Goal: Task Accomplishment & Management: Manage account settings

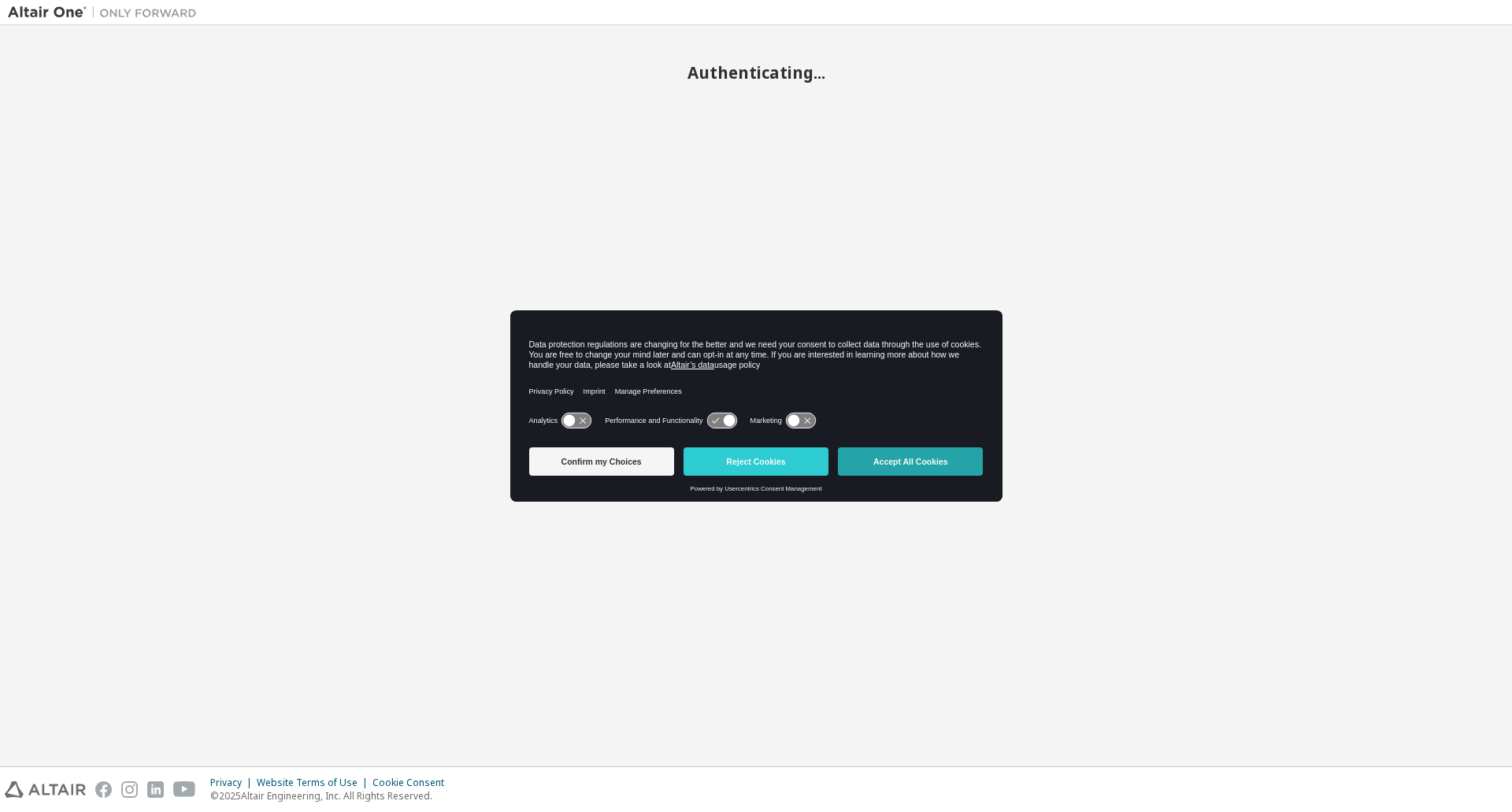
click at [916, 470] on button "Accept All Cookies" at bounding box center [910, 461] width 145 height 28
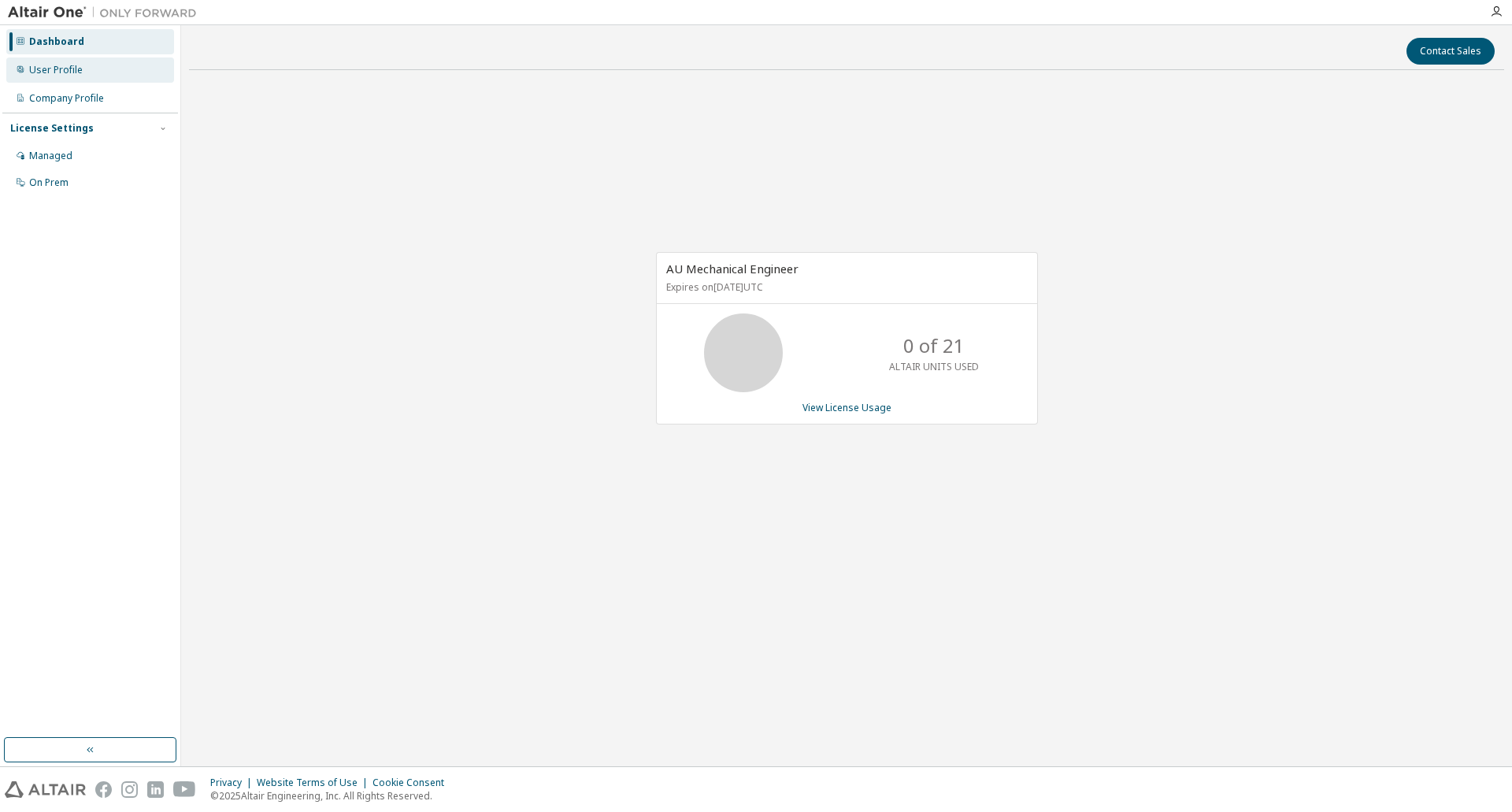
click at [76, 80] on div "User Profile" at bounding box center [90, 70] width 168 height 26
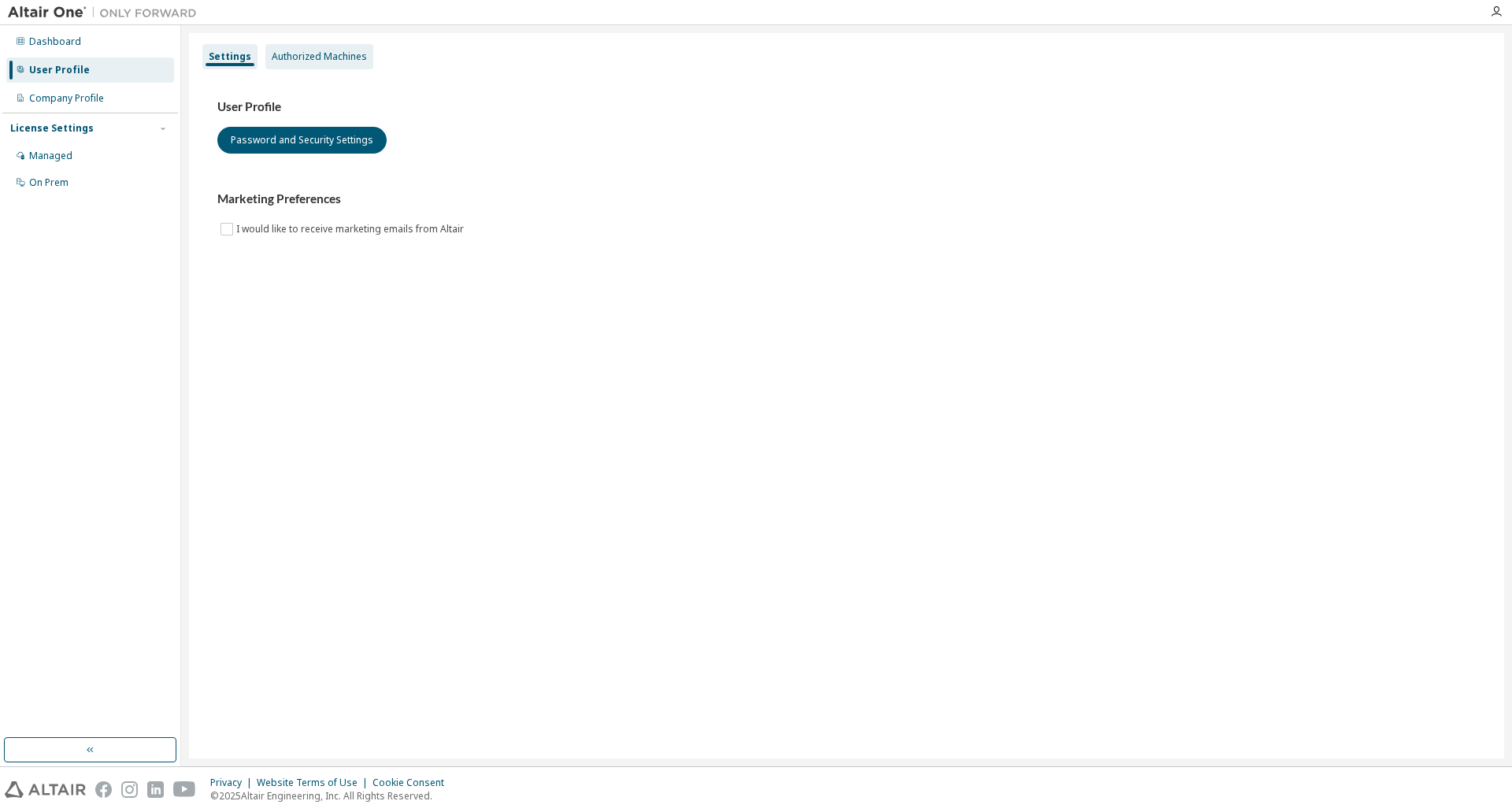
click at [348, 62] on div "Authorized Machines" at bounding box center [319, 57] width 95 height 13
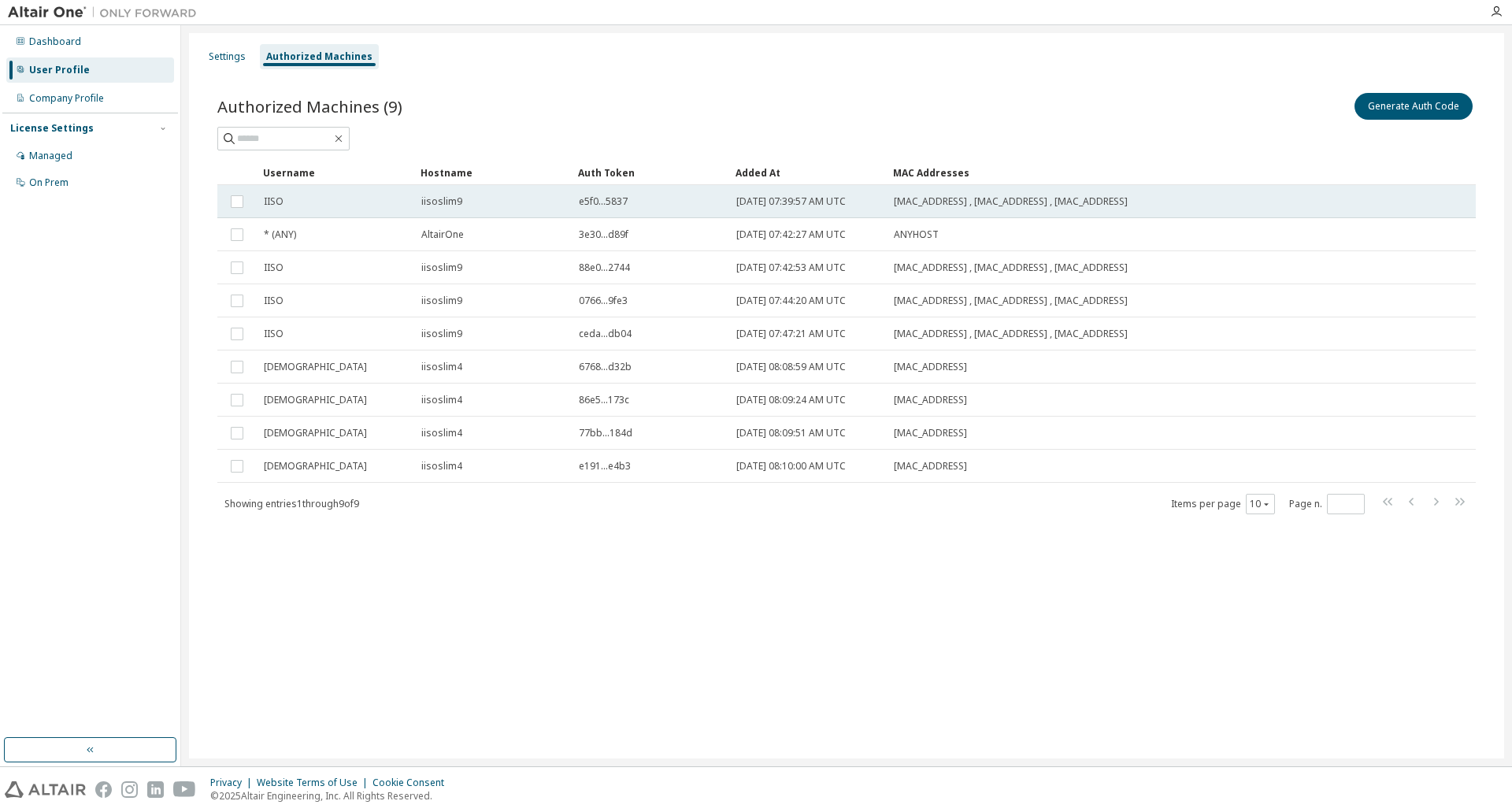
click at [226, 203] on td at bounding box center [237, 202] width 39 height 33
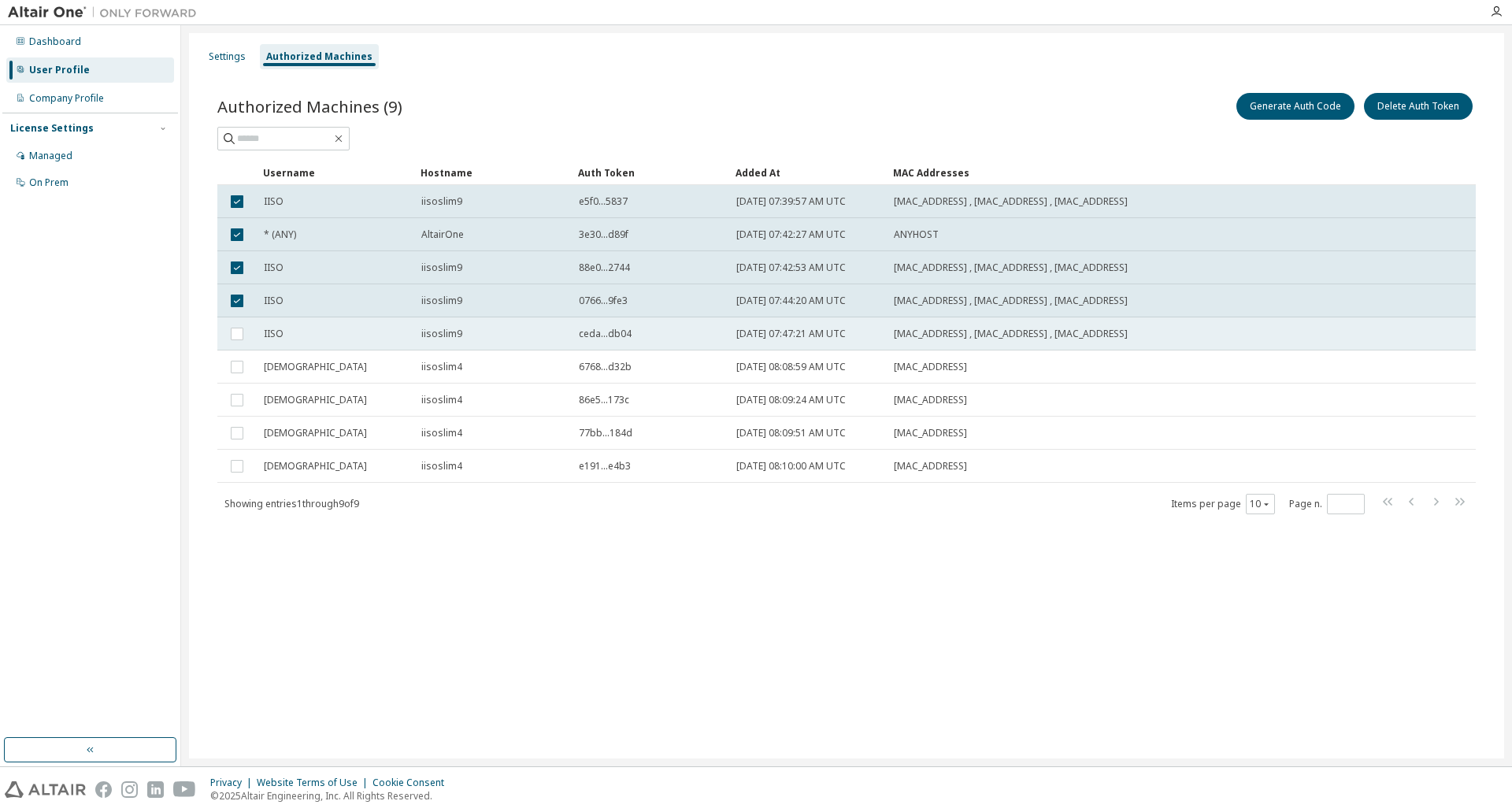
click at [237, 347] on td at bounding box center [237, 333] width 39 height 33
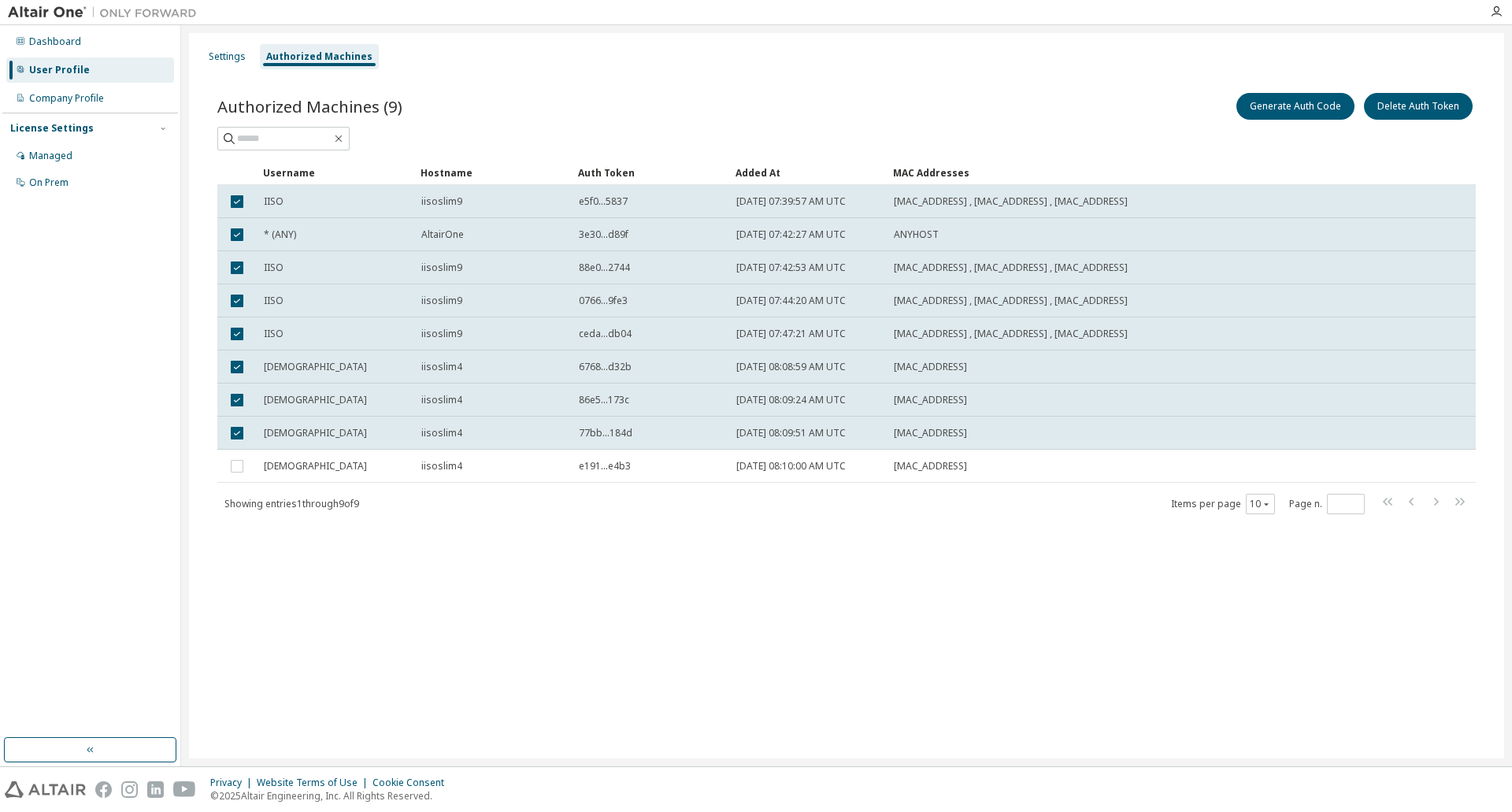
click at [240, 454] on td at bounding box center [237, 466] width 39 height 33
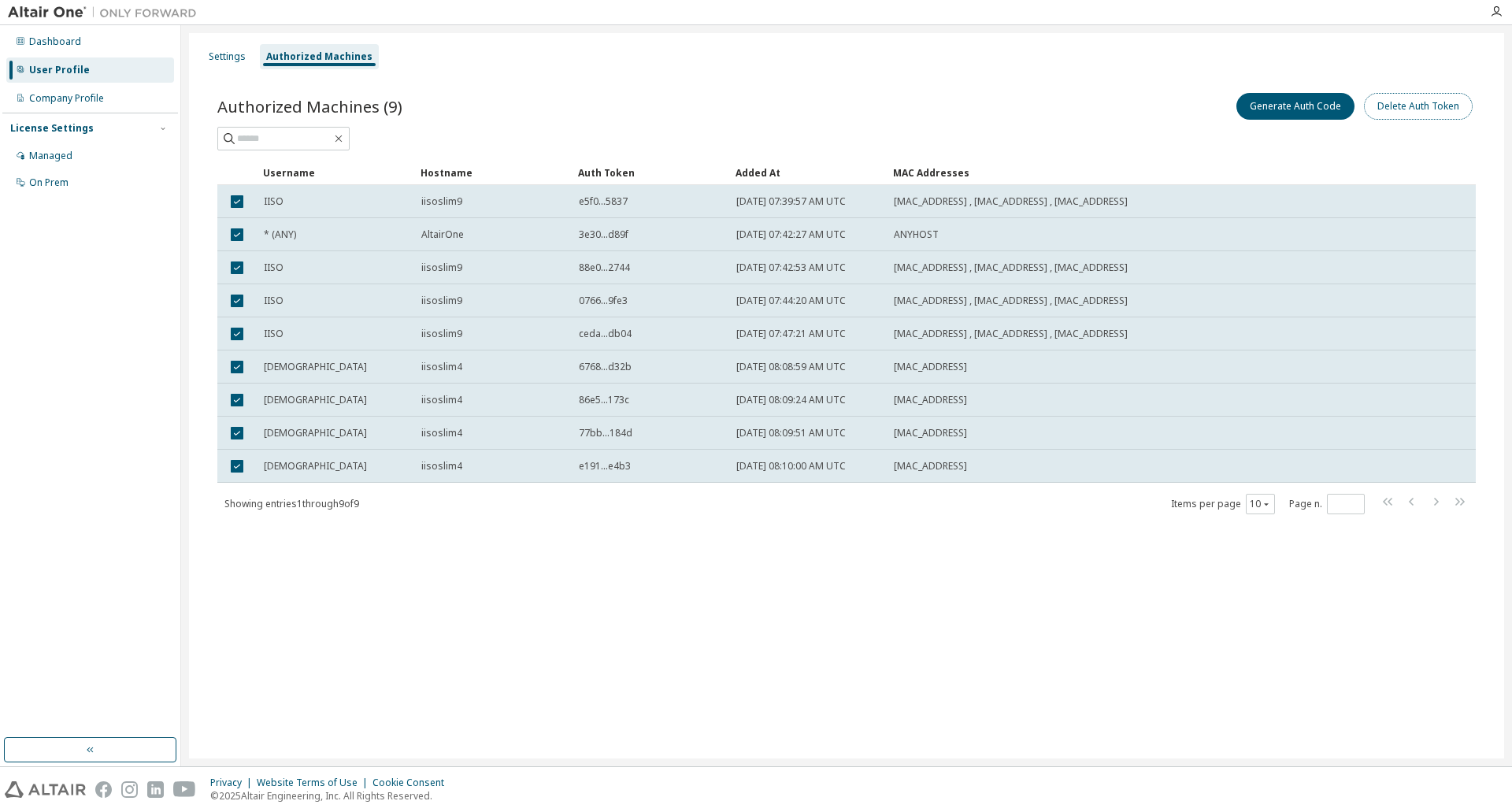
click at [1411, 105] on button "Delete Auth Token" at bounding box center [1418, 106] width 109 height 26
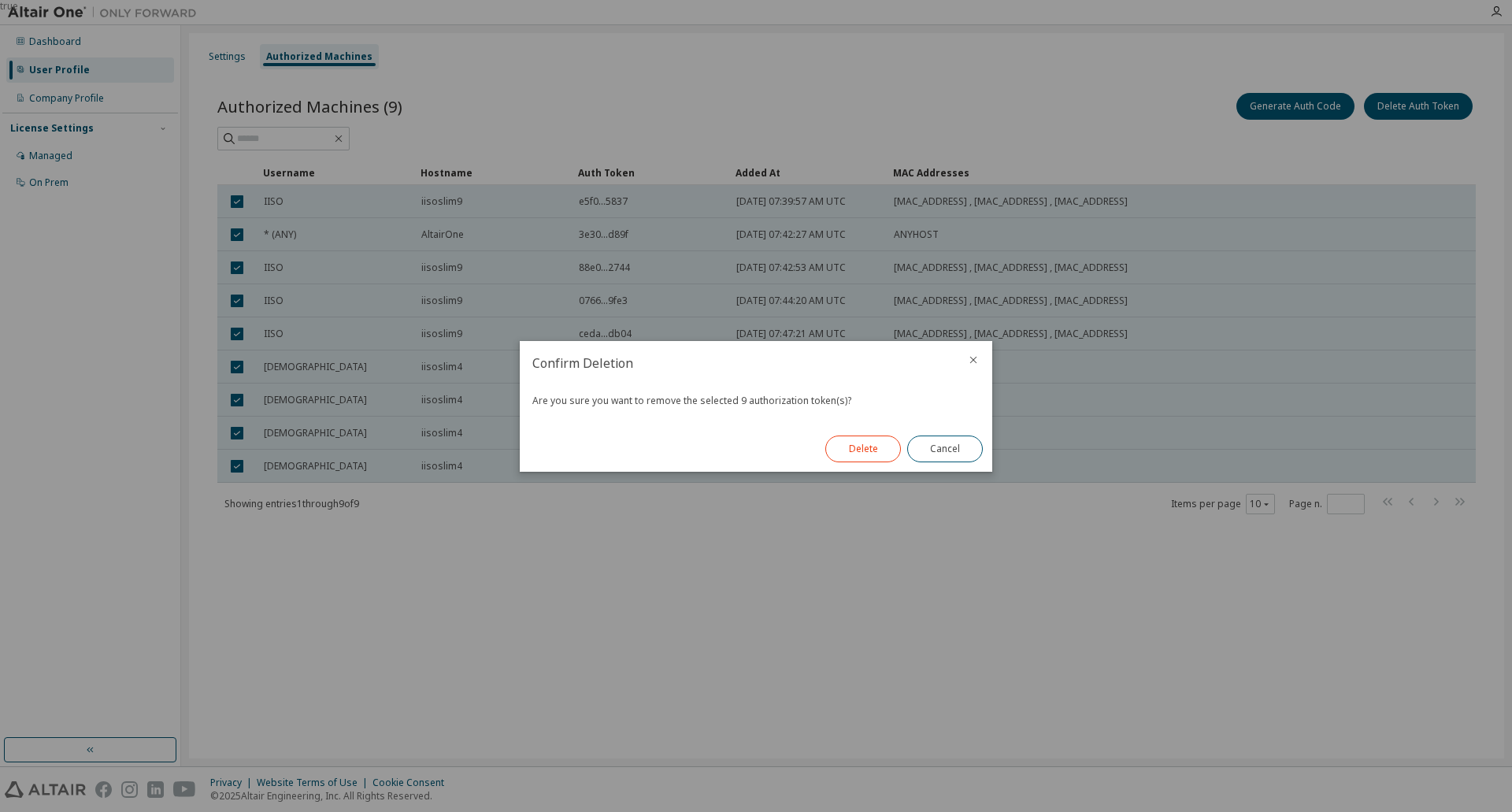
click at [846, 453] on button "Delete" at bounding box center [862, 448] width 76 height 26
click at [846, 453] on div "Delete Cancel" at bounding box center [904, 448] width 176 height 46
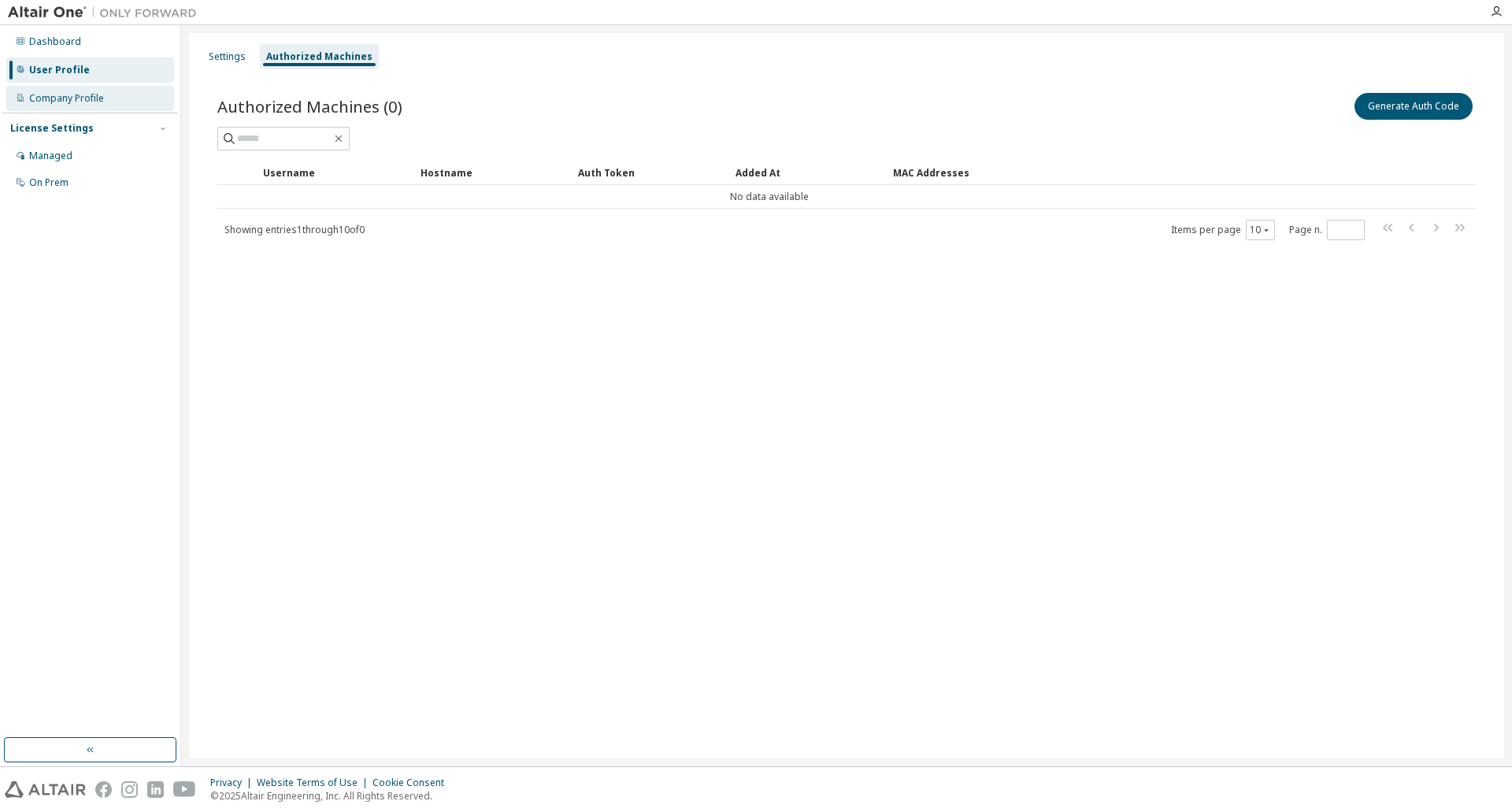
click at [57, 90] on div "Company Profile" at bounding box center [90, 99] width 168 height 26
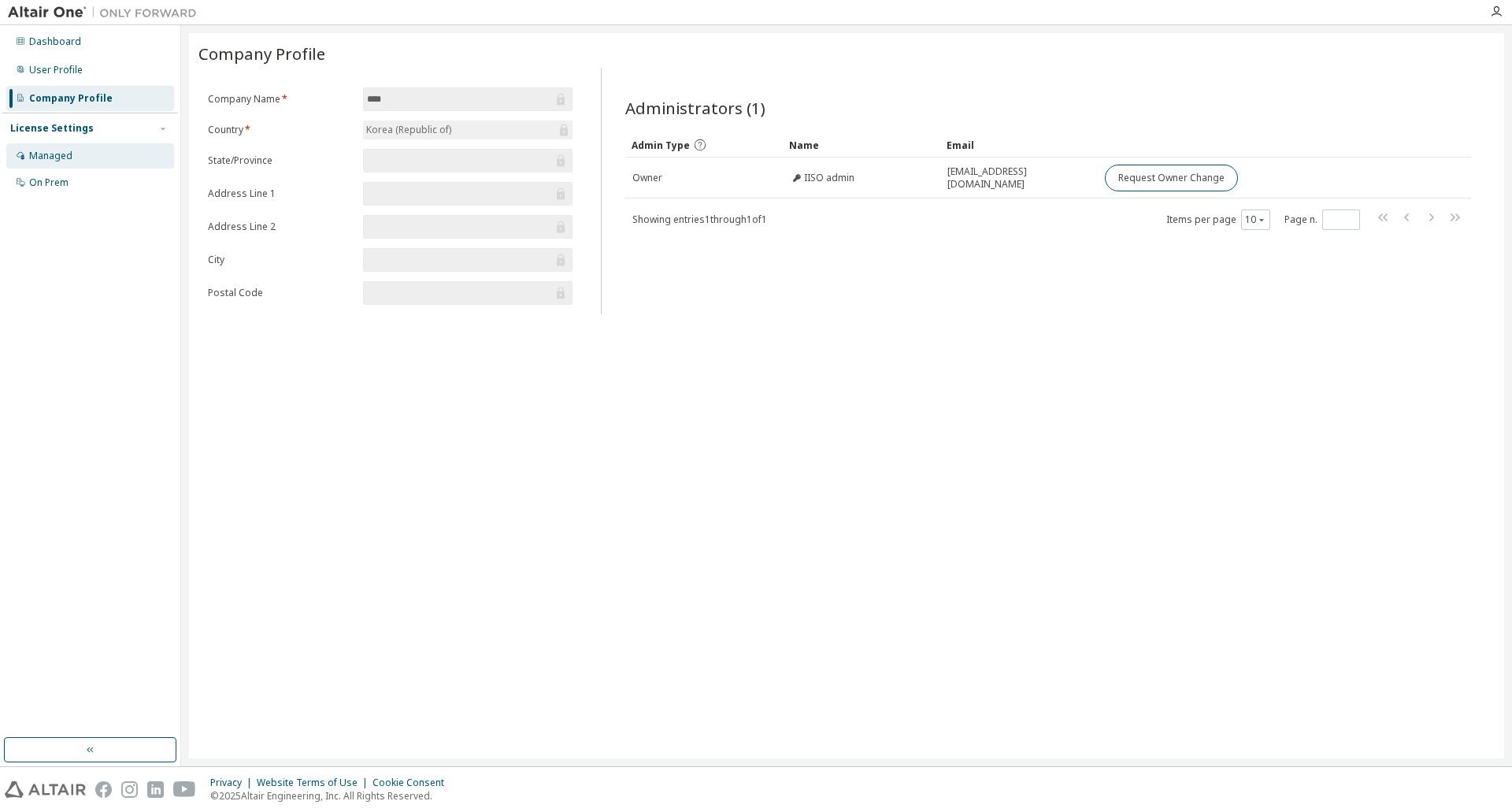
click at [92, 155] on div "Managed" at bounding box center [90, 156] width 168 height 26
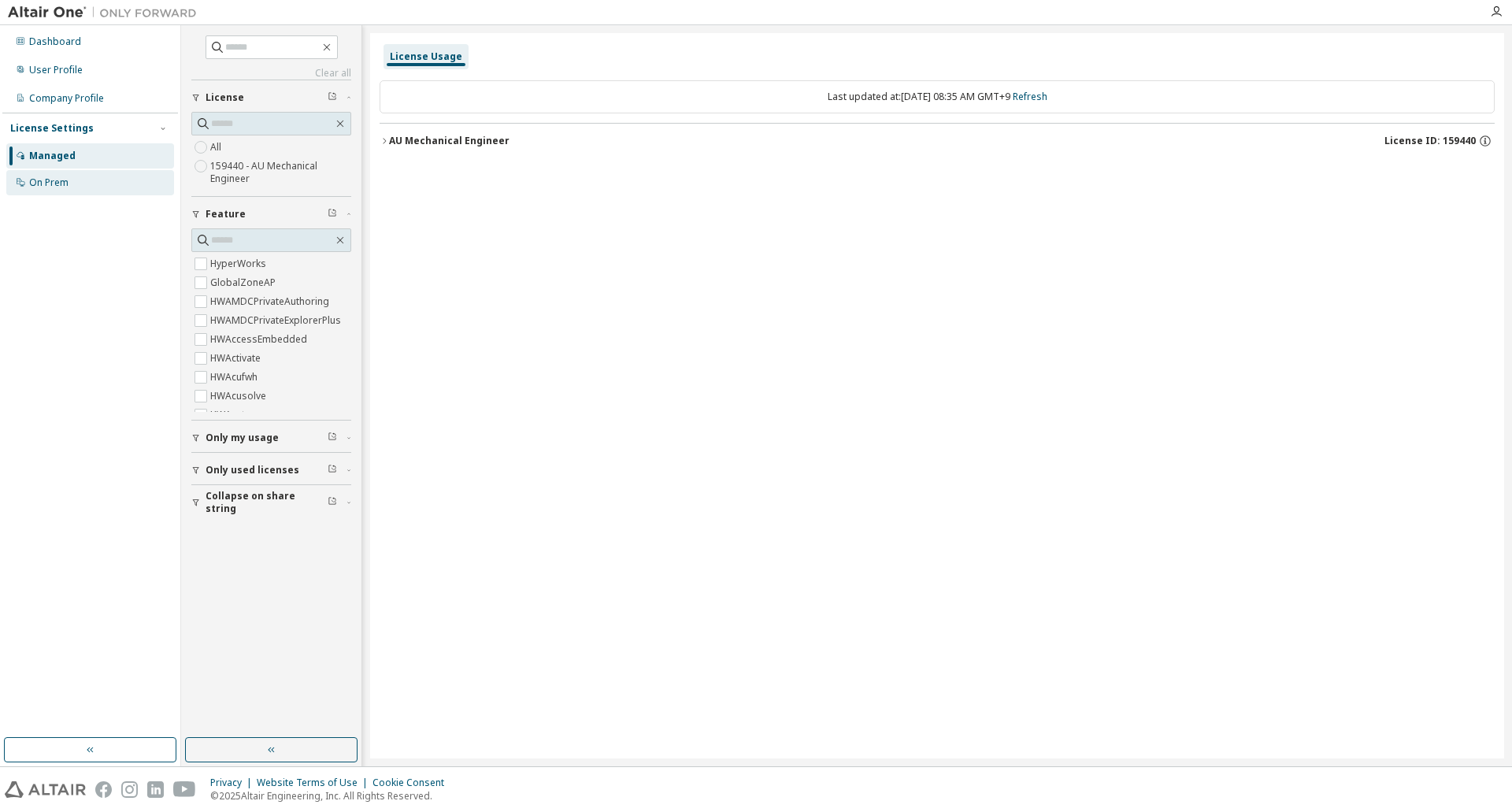
click at [60, 184] on div "On Prem" at bounding box center [48, 183] width 39 height 13
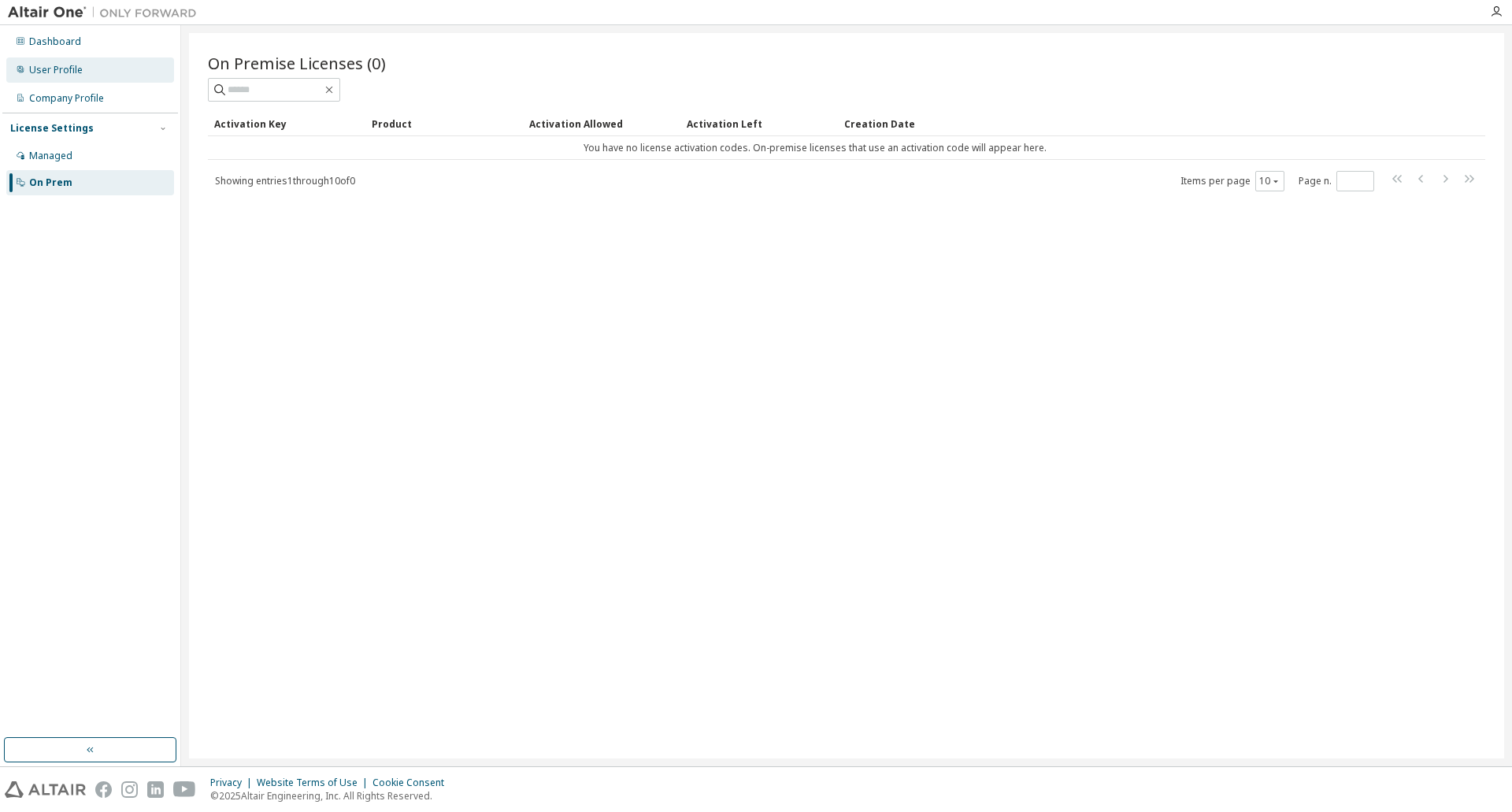
click at [87, 61] on div "User Profile" at bounding box center [90, 70] width 168 height 26
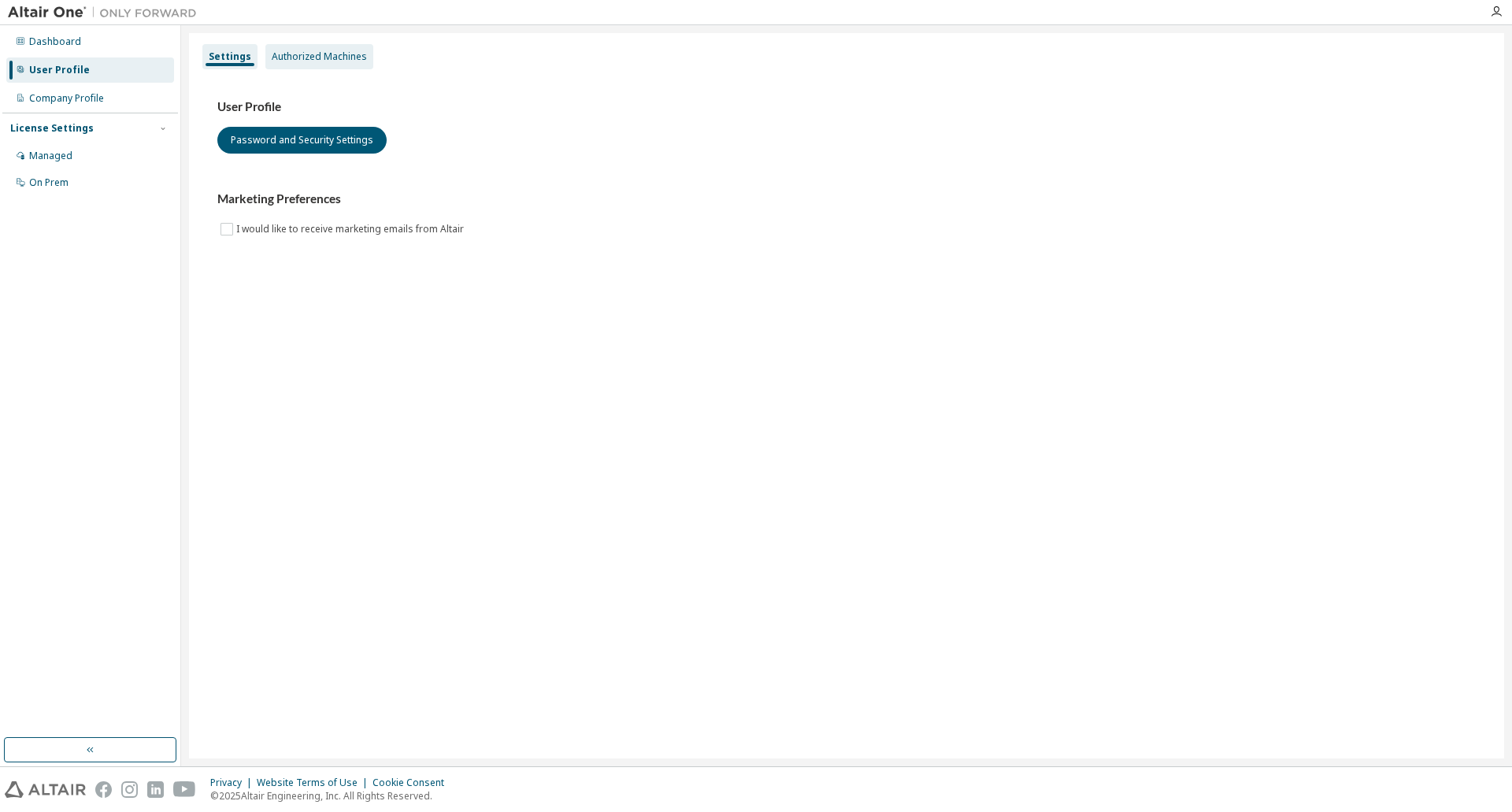
click at [317, 62] on div "Authorized Machines" at bounding box center [319, 57] width 95 height 13
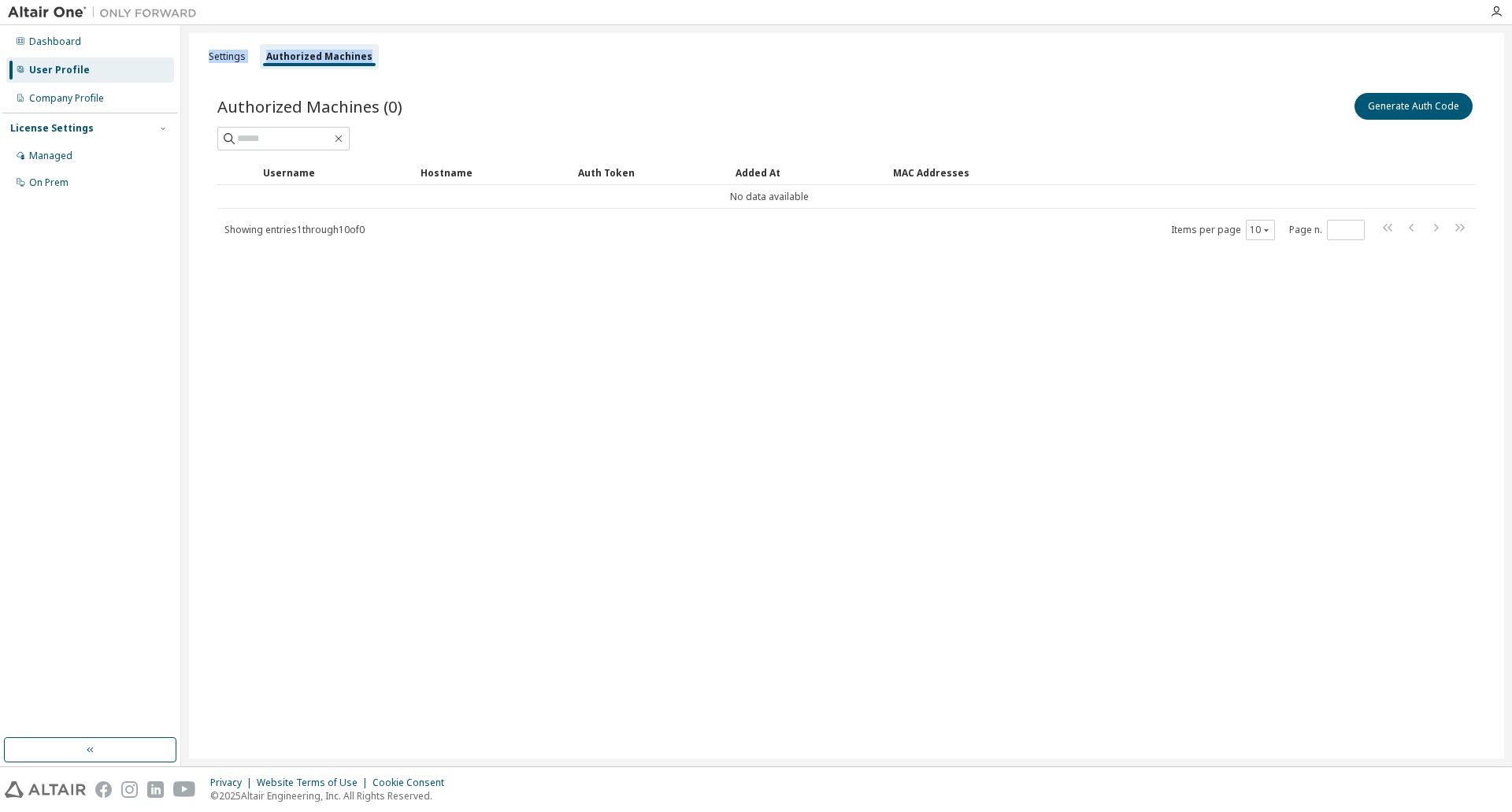
click at [317, 62] on div "Authorized Machines" at bounding box center [319, 57] width 119 height 26
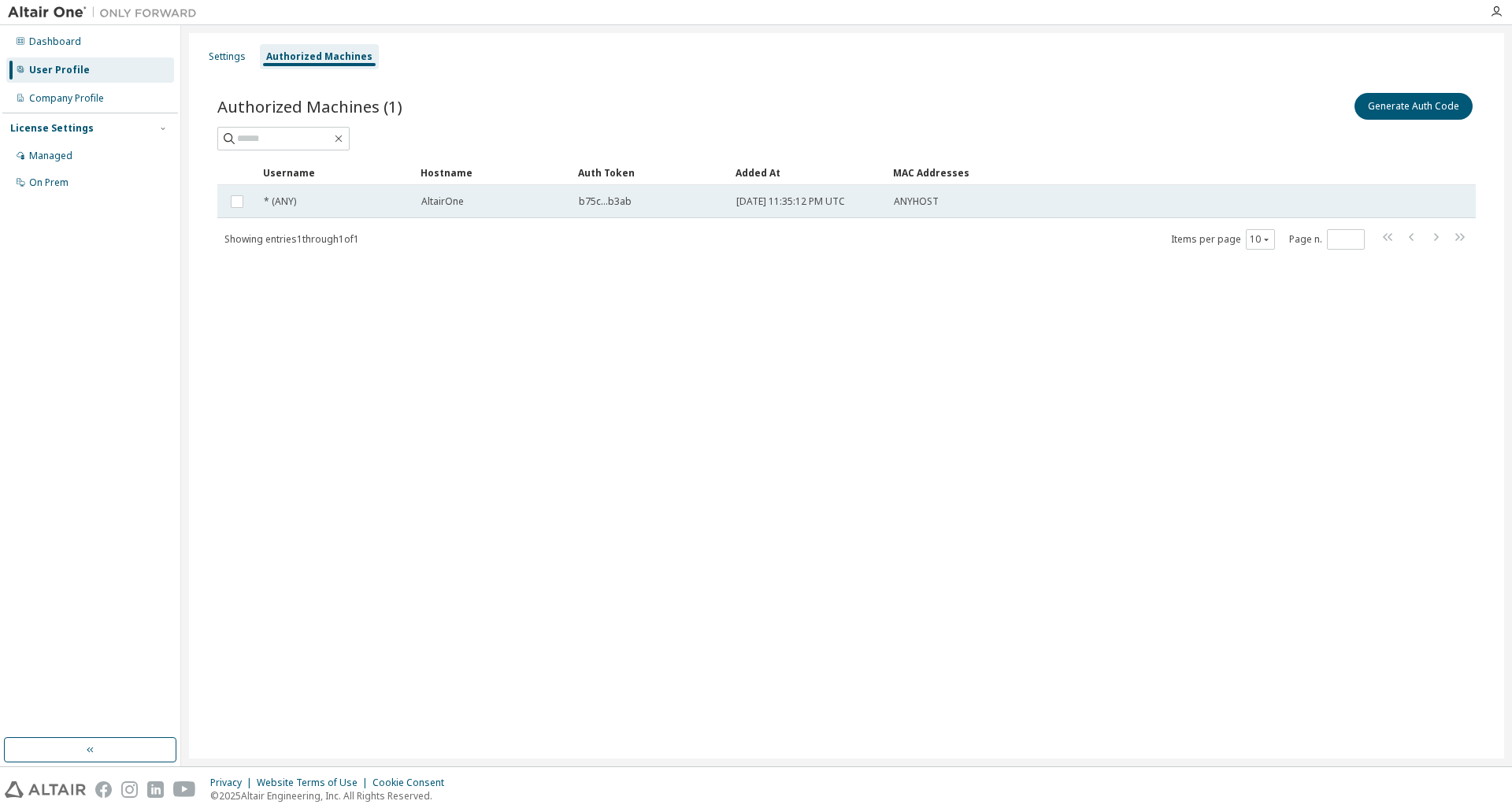
click at [775, 208] on td "[DATE] 11:35:12 PM UTC" at bounding box center [808, 202] width 157 height 33
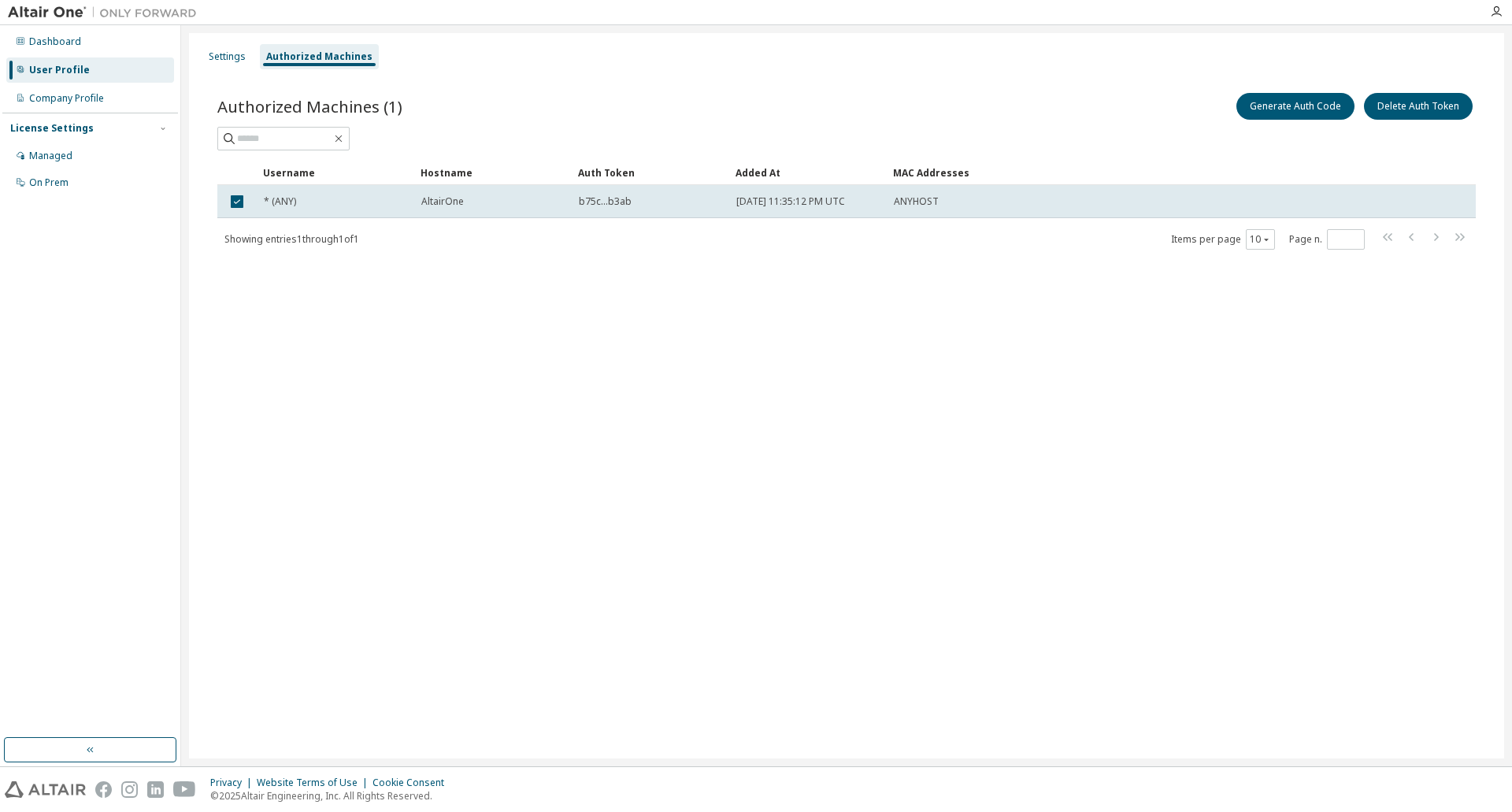
click at [775, 208] on td "[DATE] 11:35:12 PM UTC" at bounding box center [808, 202] width 157 height 33
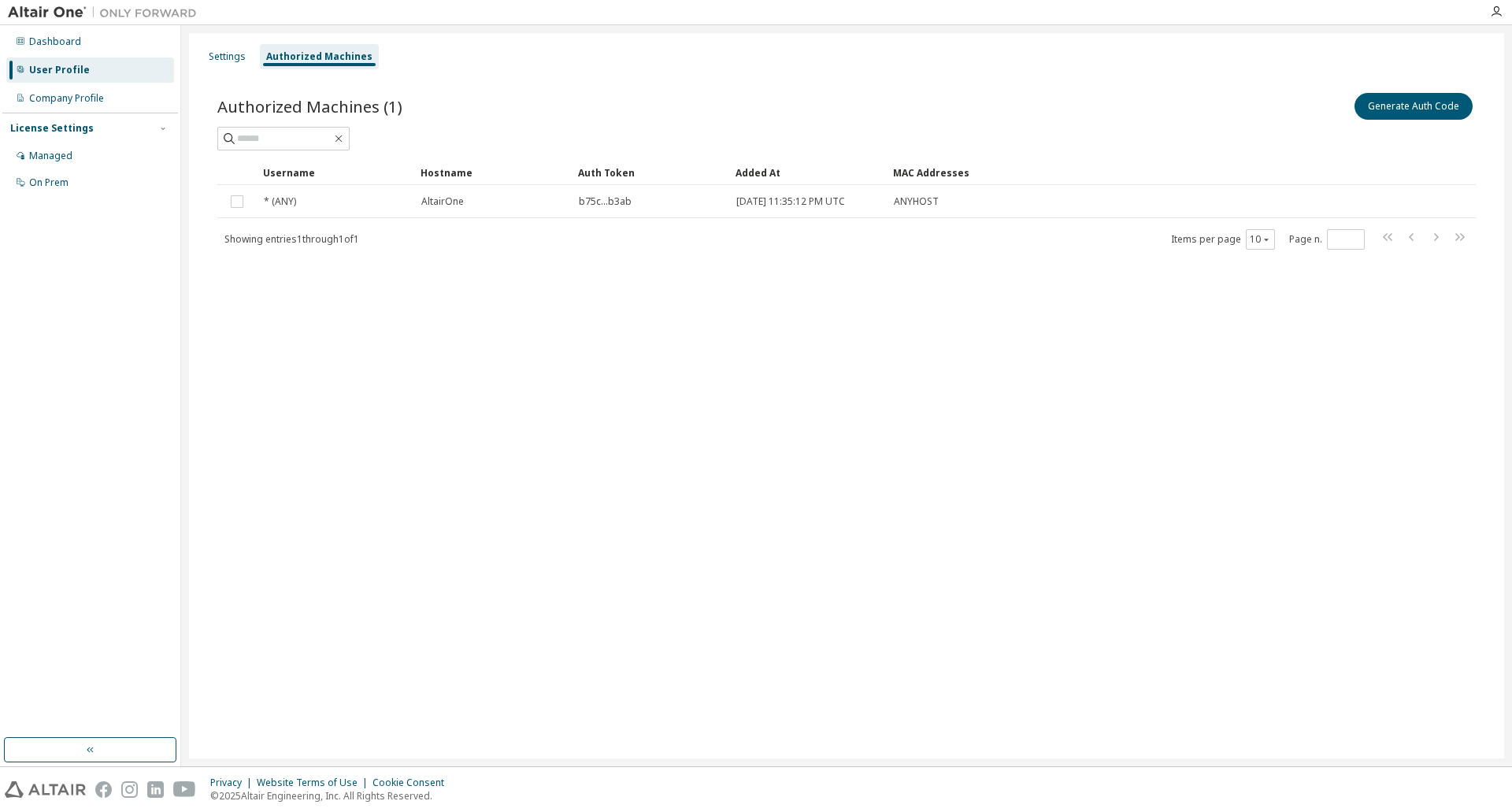
click at [775, 208] on td "[DATE] 11:35:12 PM UTC" at bounding box center [808, 202] width 157 height 33
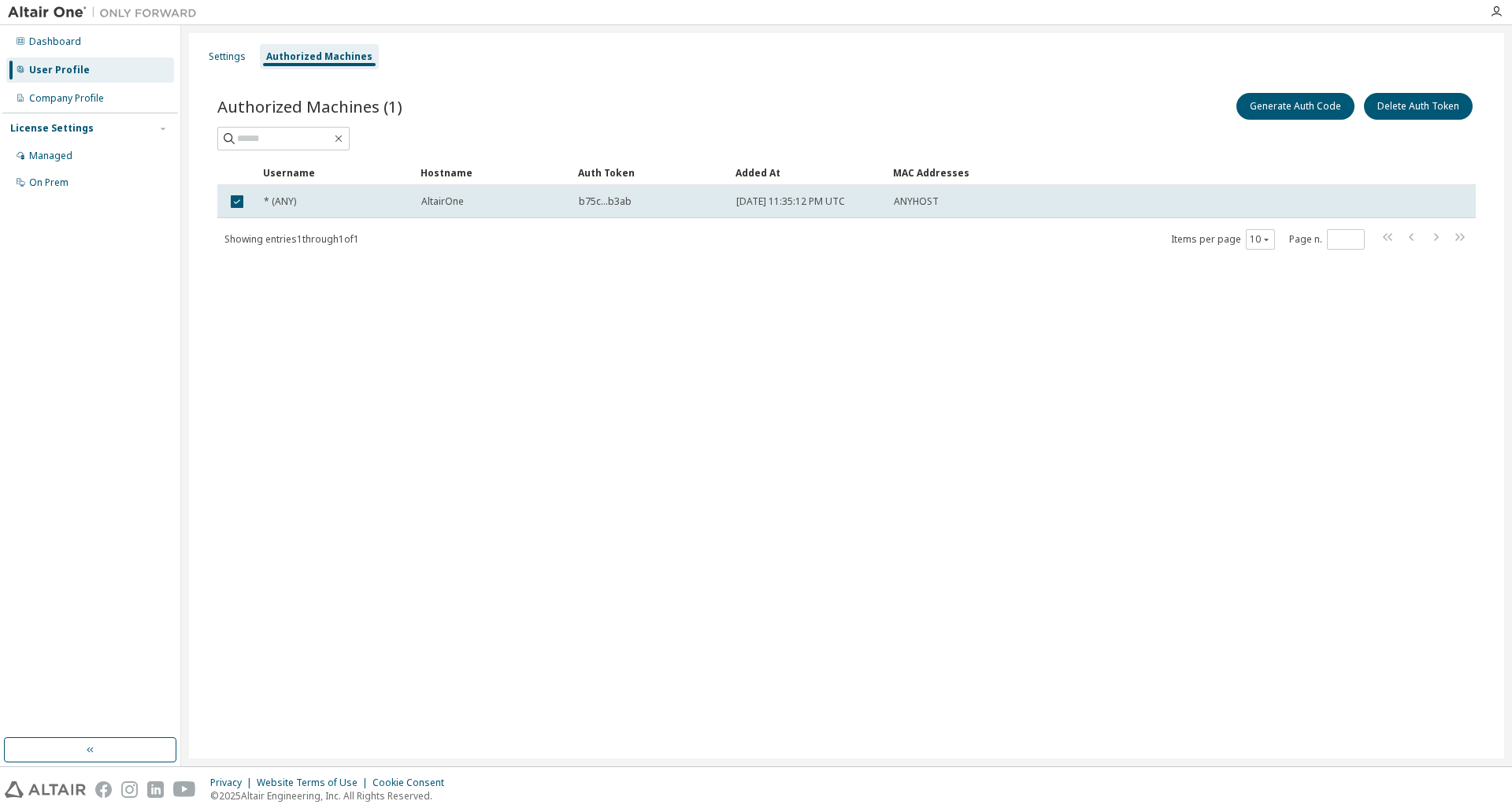
click at [775, 208] on td "[DATE] 11:35:12 PM UTC" at bounding box center [808, 202] width 157 height 33
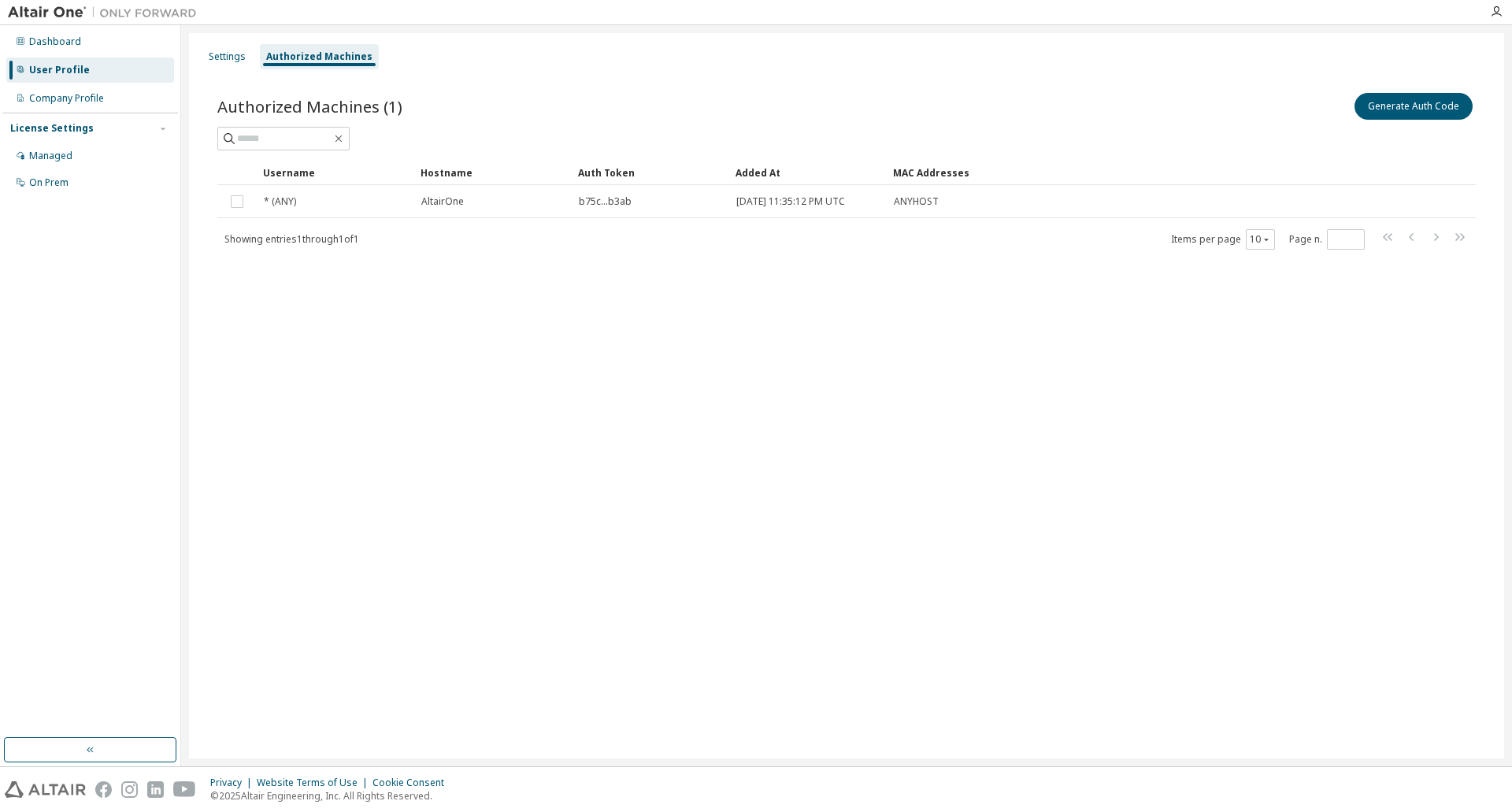
click at [801, 138] on div at bounding box center [846, 139] width 1258 height 24
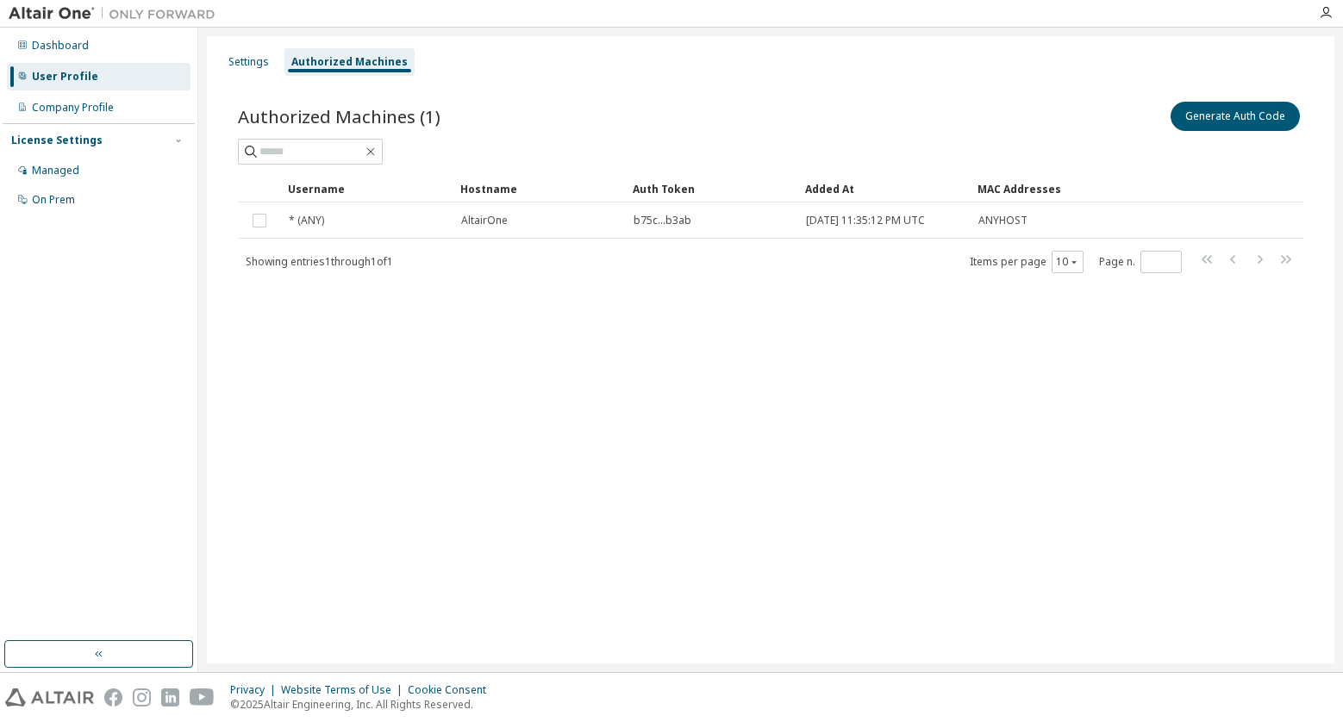
click at [571, 435] on div "Settings Authorized Machines Authorized Machines (1) Generate Auth Code Clear L…" at bounding box center [770, 349] width 1127 height 627
click at [955, 528] on div "Settings Authorized Machines Authorized Machines (1) Generate Auth Code Clear L…" at bounding box center [770, 349] width 1127 height 627
click at [817, 568] on div "Settings Authorized Machines Authorized Machines (1) Generate Auth Code Clear L…" at bounding box center [770, 349] width 1127 height 627
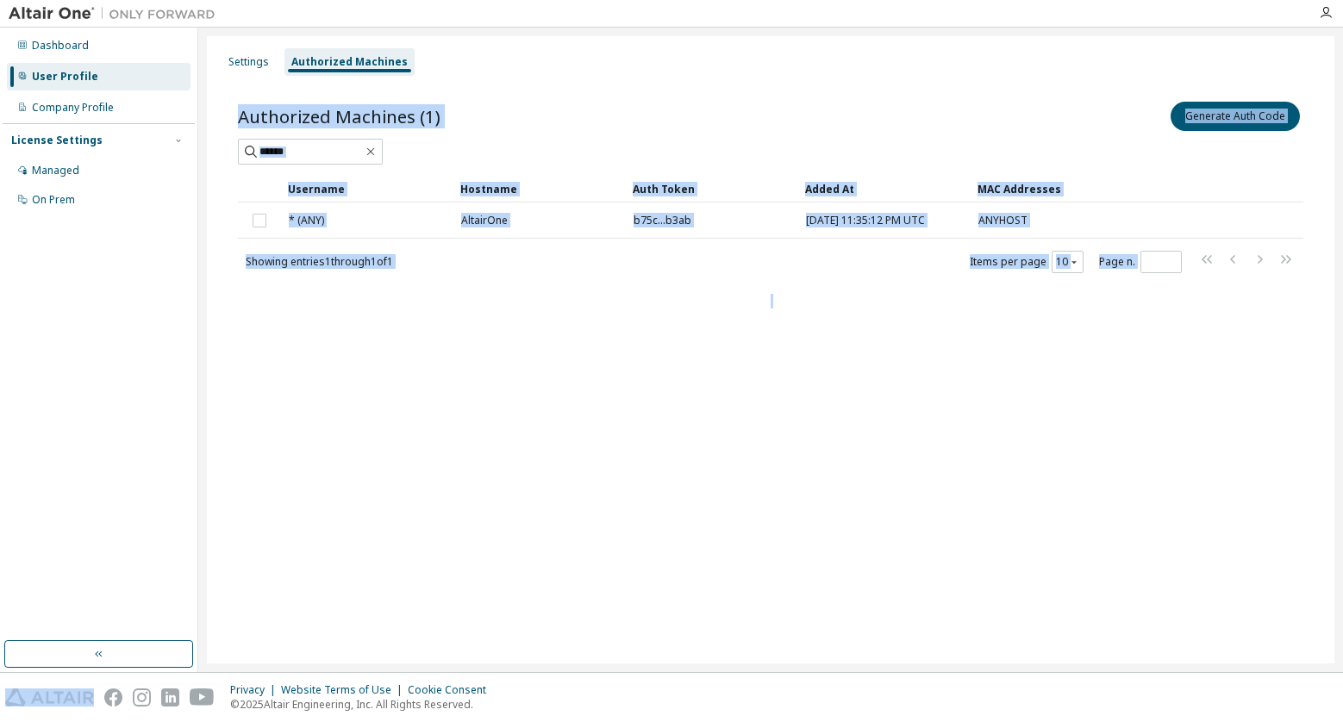
click at [831, 377] on div "Settings Authorized Machines Authorized Machines (1) Generate Auth Code Clear L…" at bounding box center [770, 349] width 1127 height 627
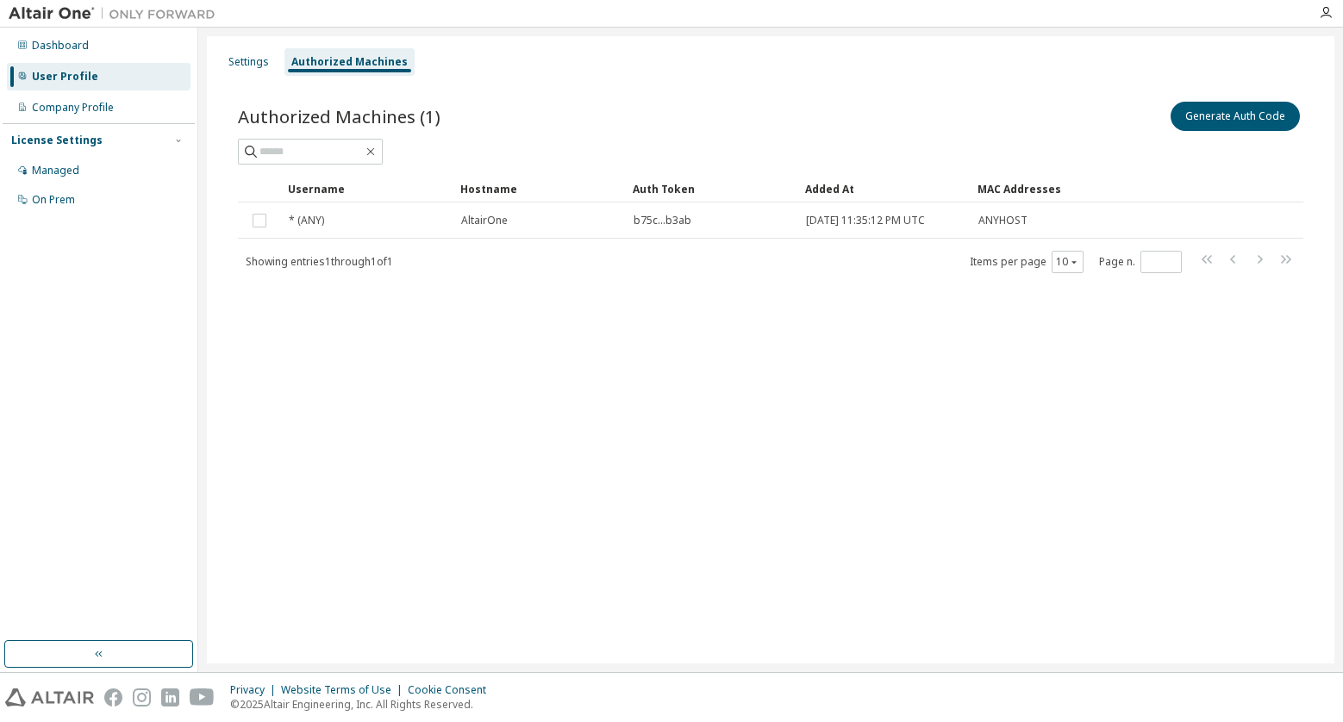
click at [412, 392] on div "Settings Authorized Machines Authorized Machines (1) Generate Auth Code Clear L…" at bounding box center [770, 349] width 1127 height 627
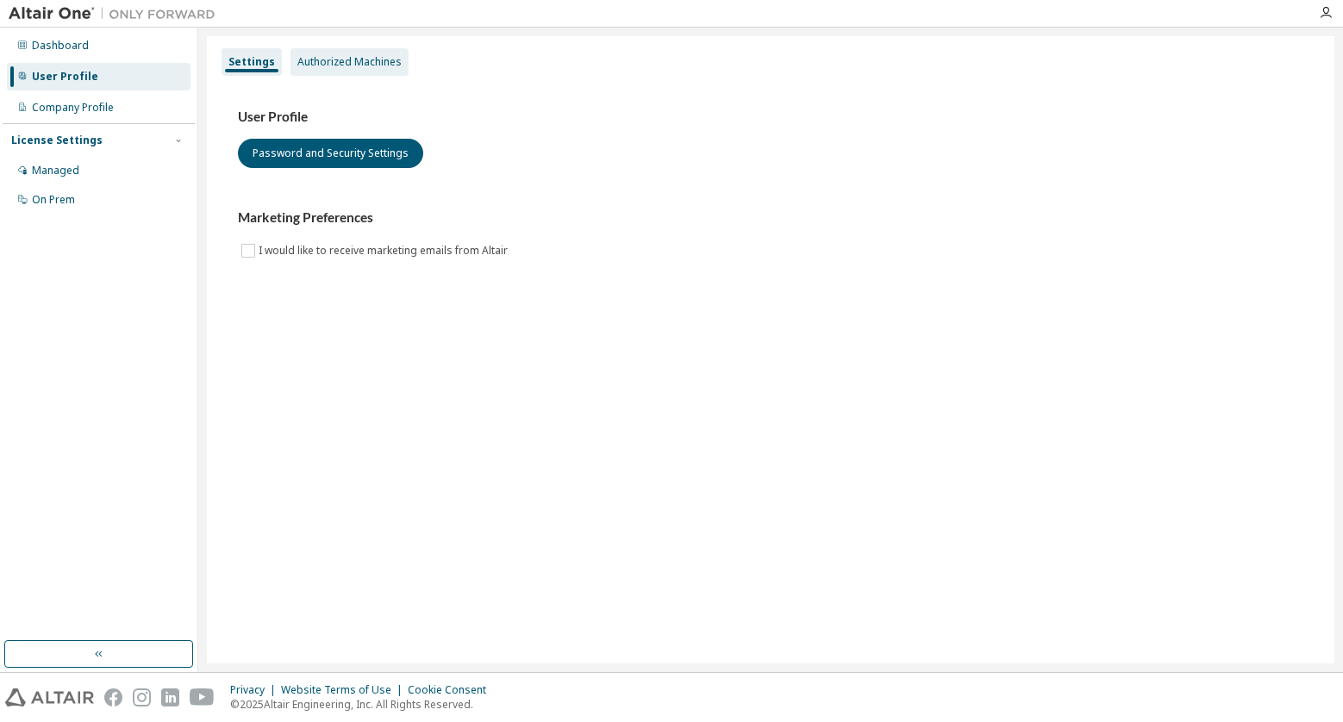
click at [381, 73] on div "Authorized Machines" at bounding box center [349, 62] width 118 height 28
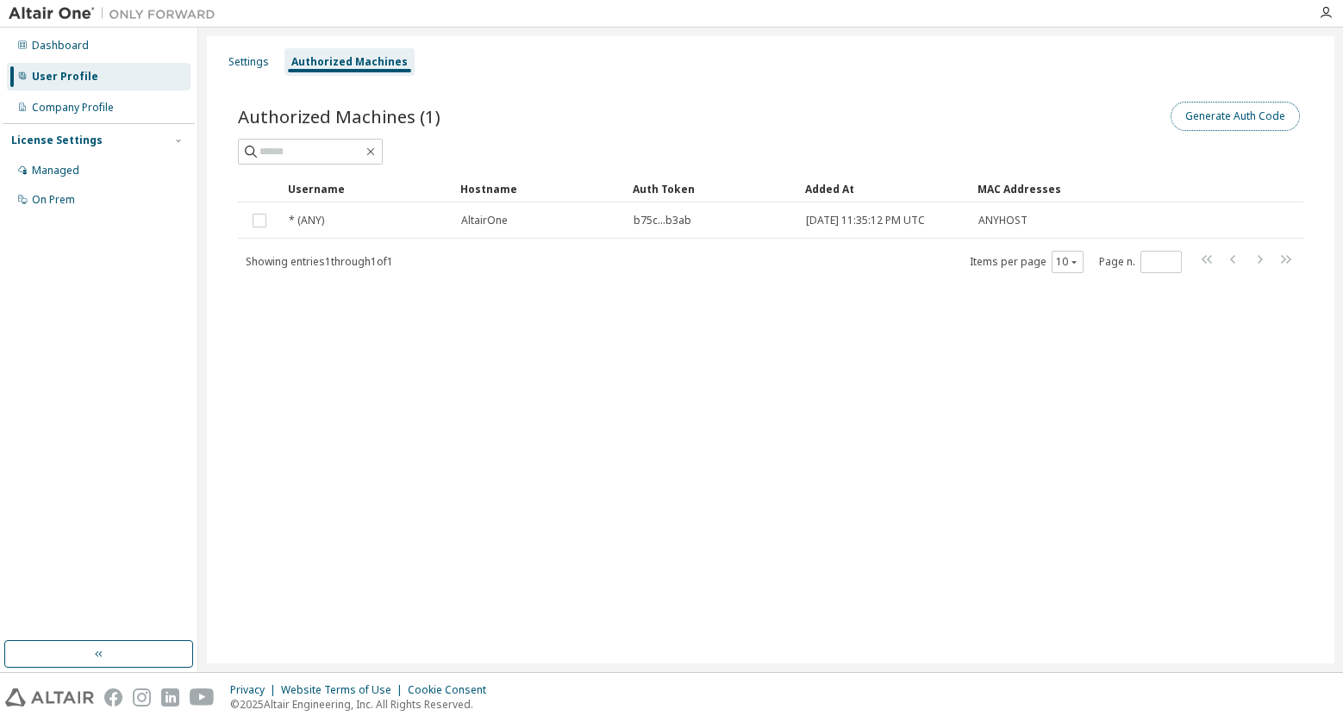
click at [1200, 110] on button "Generate Auth Code" at bounding box center [1234, 116] width 129 height 29
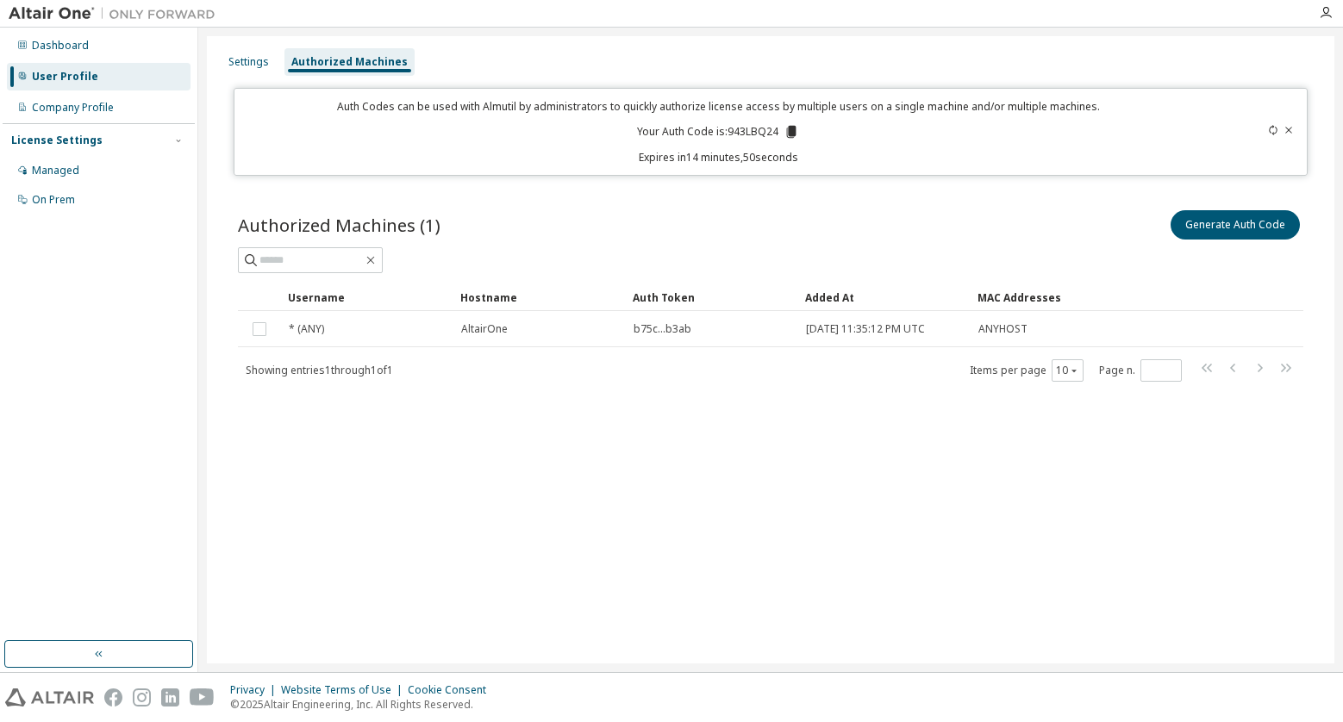
click at [792, 133] on icon at bounding box center [791, 132] width 9 height 12
click at [833, 578] on div "Settings Authorized Machines Auth Codes can be used with Almutil by administrat…" at bounding box center [770, 349] width 1127 height 627
click at [245, 70] on div "Settings" at bounding box center [249, 62] width 54 height 28
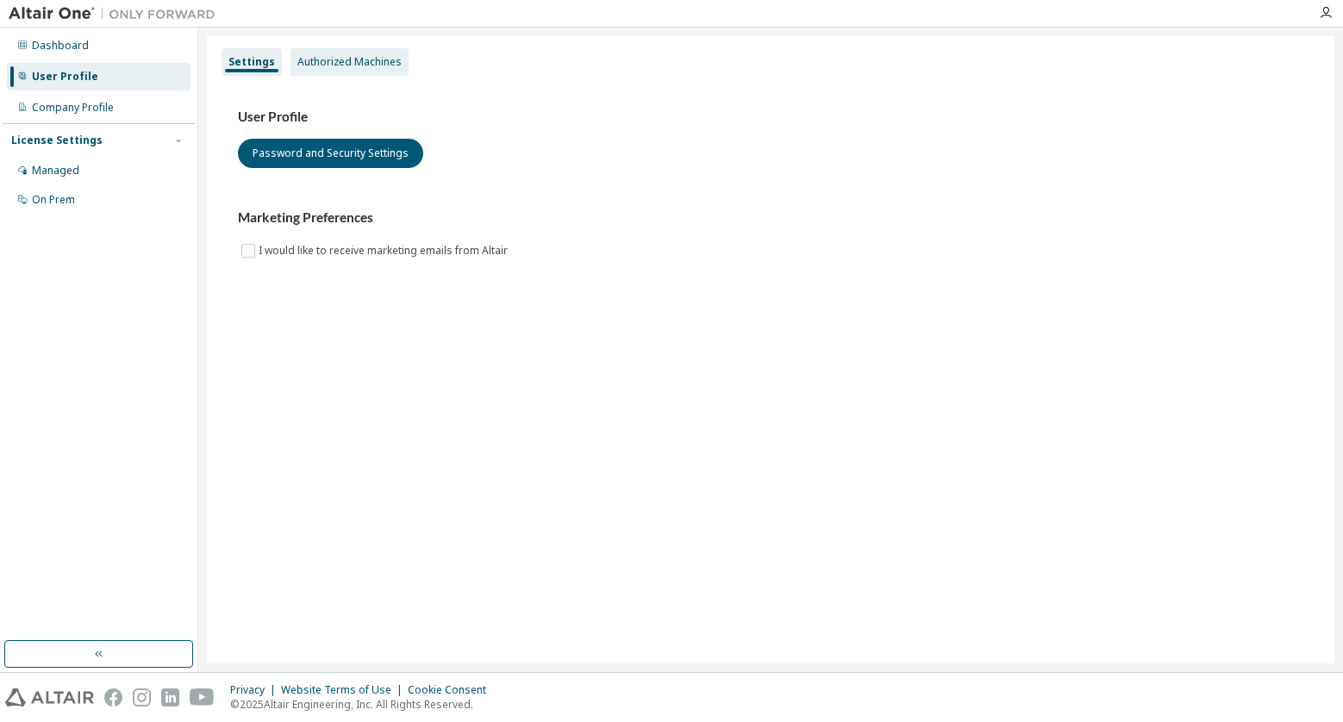
click at [336, 72] on div "Authorized Machines" at bounding box center [349, 62] width 118 height 28
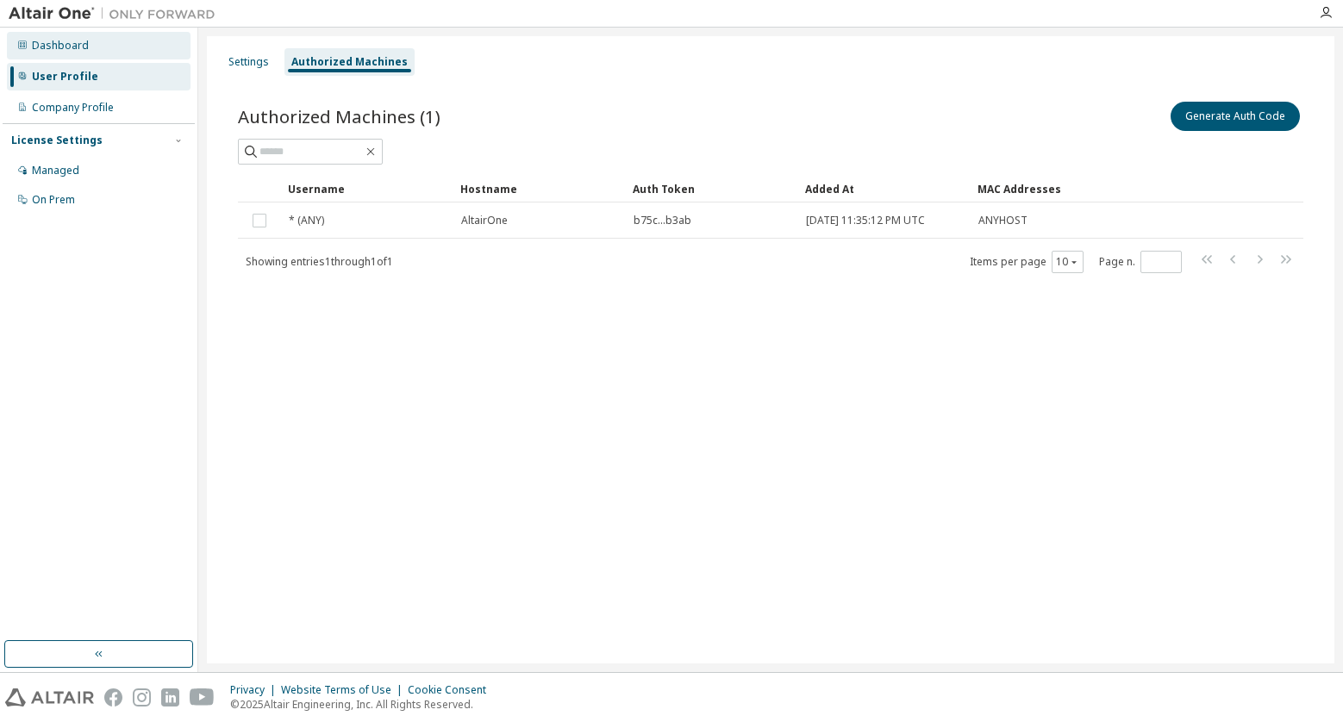
click at [84, 53] on div "Dashboard" at bounding box center [99, 46] width 184 height 28
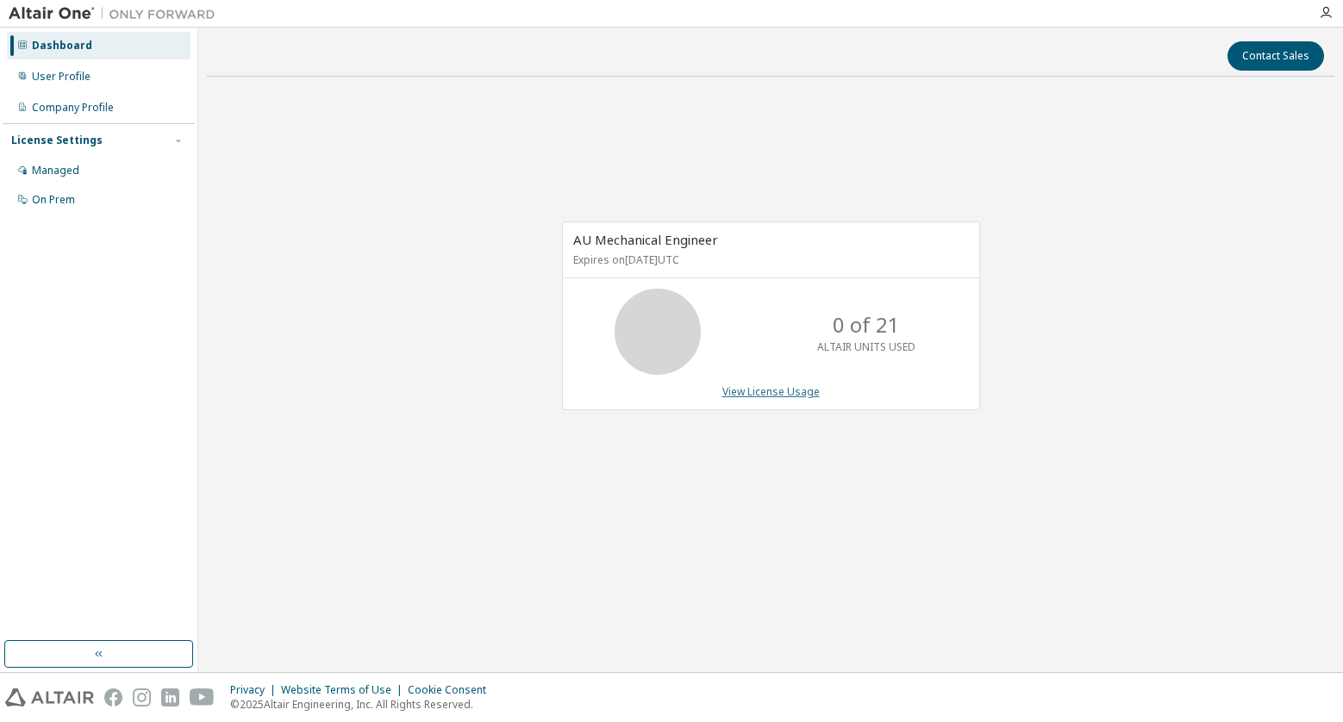
click at [772, 393] on link "View License Usage" at bounding box center [770, 391] width 97 height 15
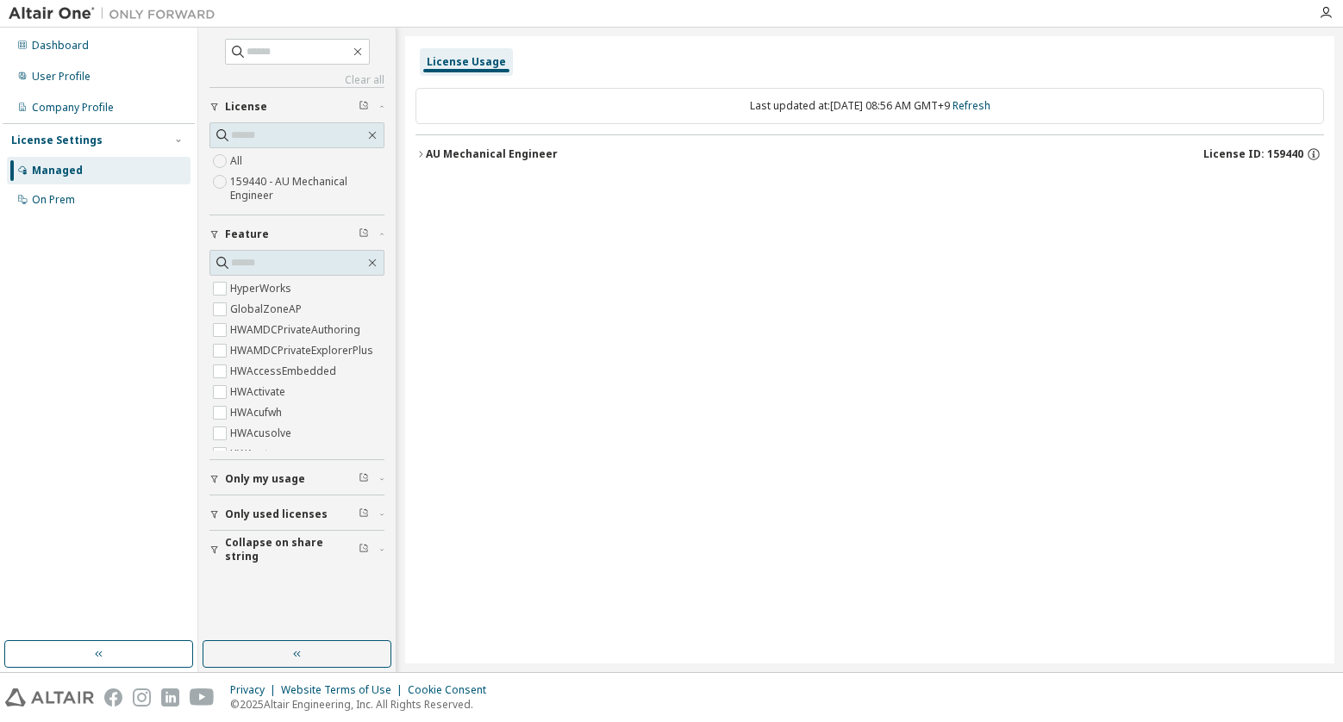
click at [305, 513] on span "Only used licenses" at bounding box center [276, 515] width 103 height 14
click at [238, 535] on label "Yes" at bounding box center [240, 540] width 21 height 21
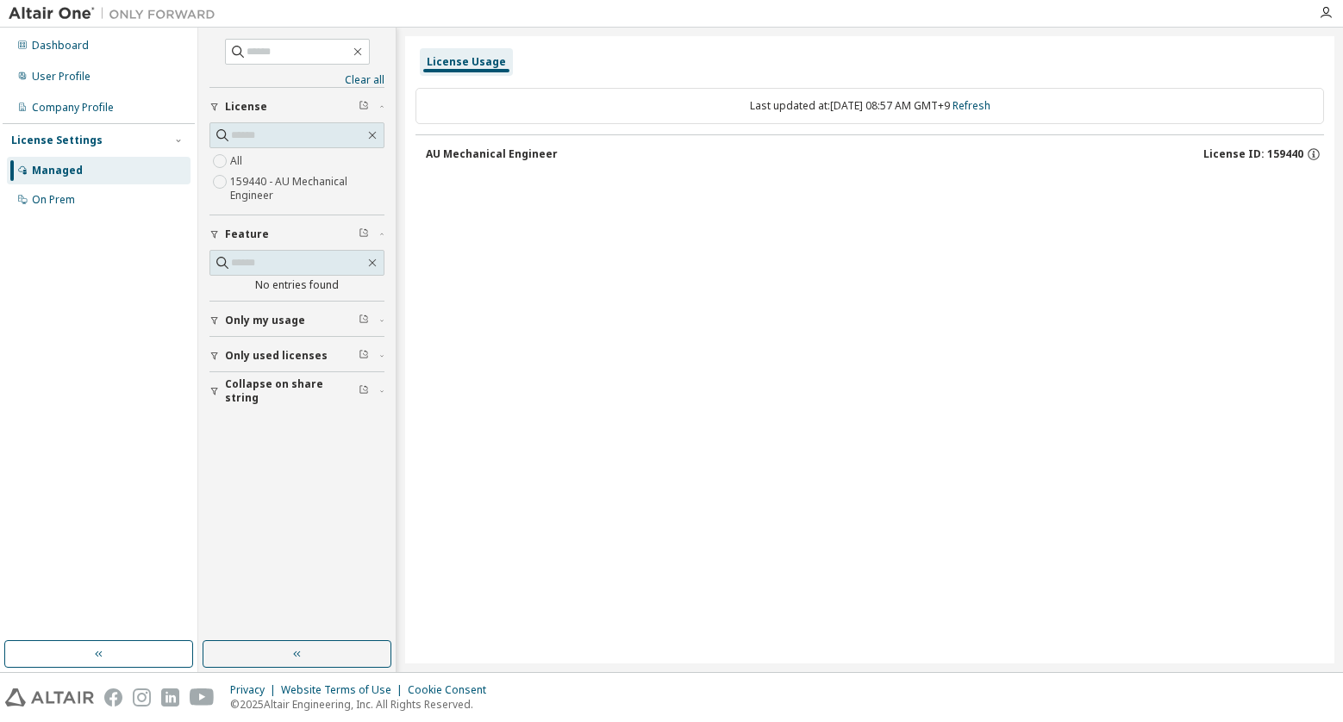
click at [256, 356] on span "Only used licenses" at bounding box center [276, 356] width 103 height 14
click at [239, 375] on label "Yes" at bounding box center [240, 381] width 21 height 21
click at [109, 208] on div "On Prem" at bounding box center [99, 200] width 184 height 28
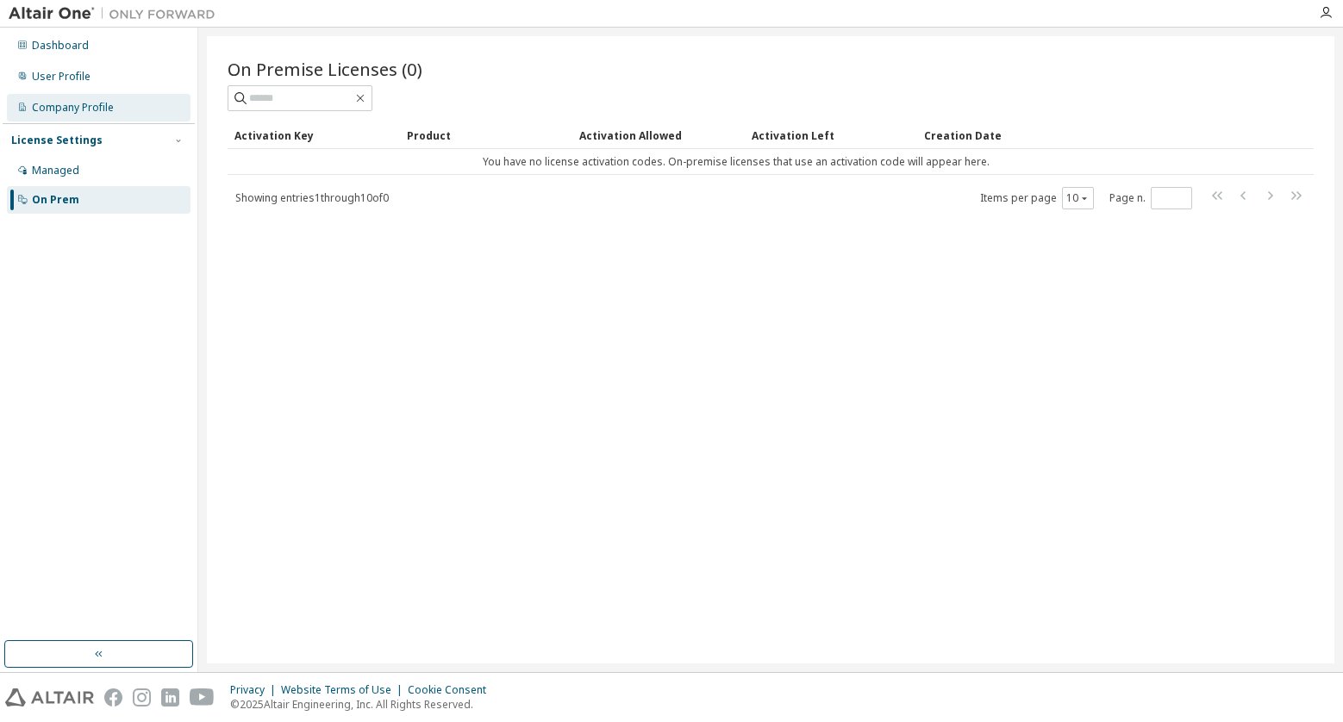
click at [86, 106] on div "Company Profile" at bounding box center [73, 108] width 82 height 14
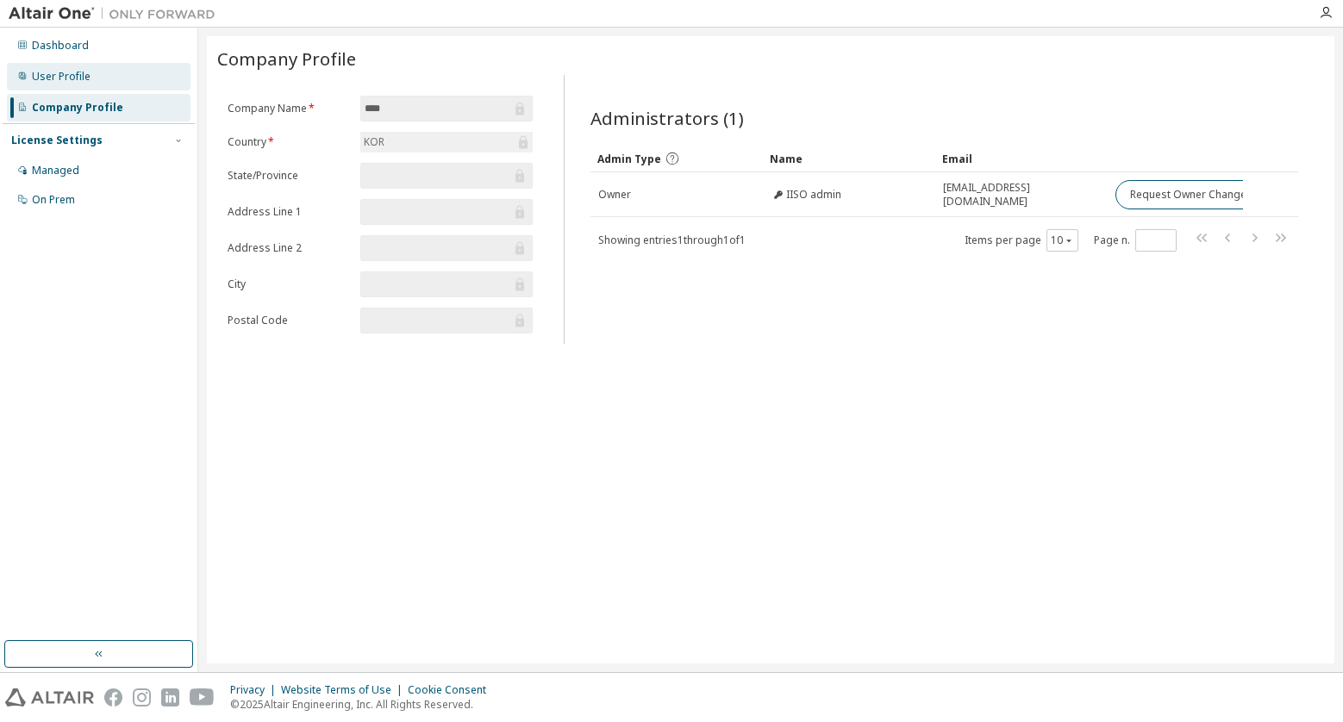
click at [76, 77] on div "User Profile" at bounding box center [61, 77] width 59 height 14
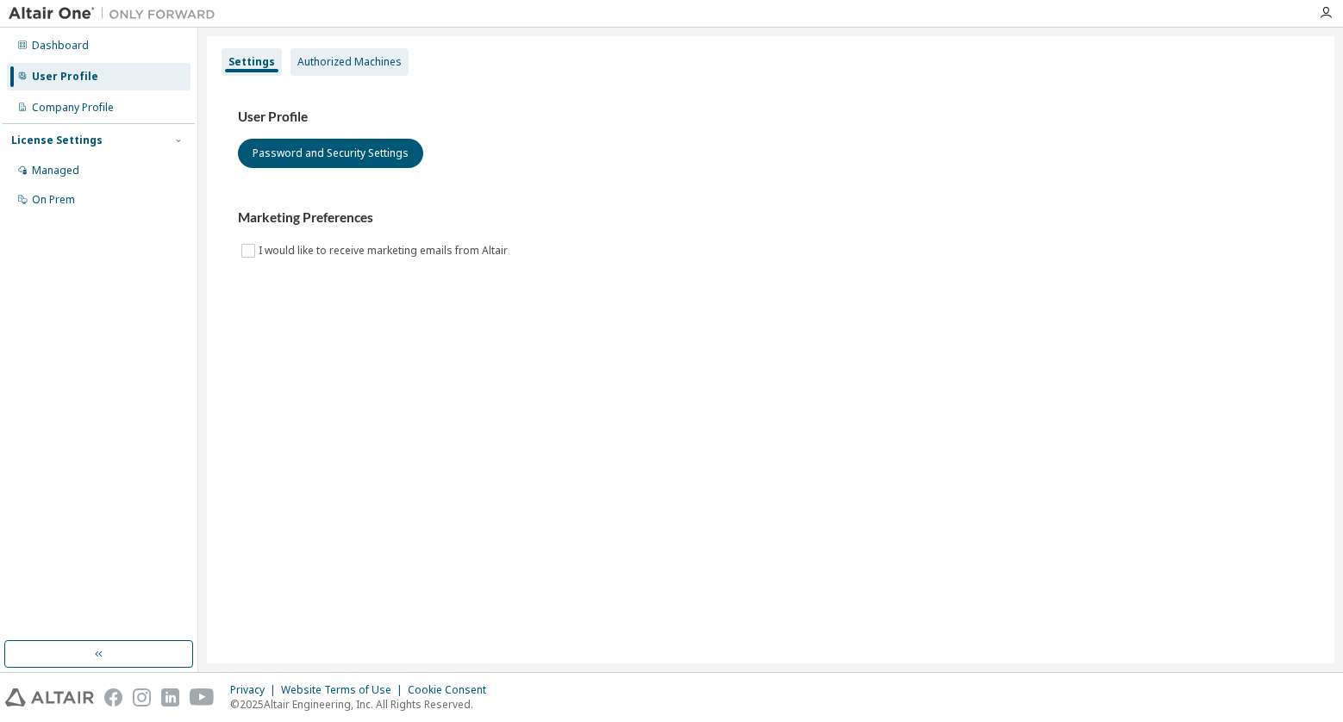
click at [353, 70] on div "Authorized Machines" at bounding box center [349, 62] width 118 height 28
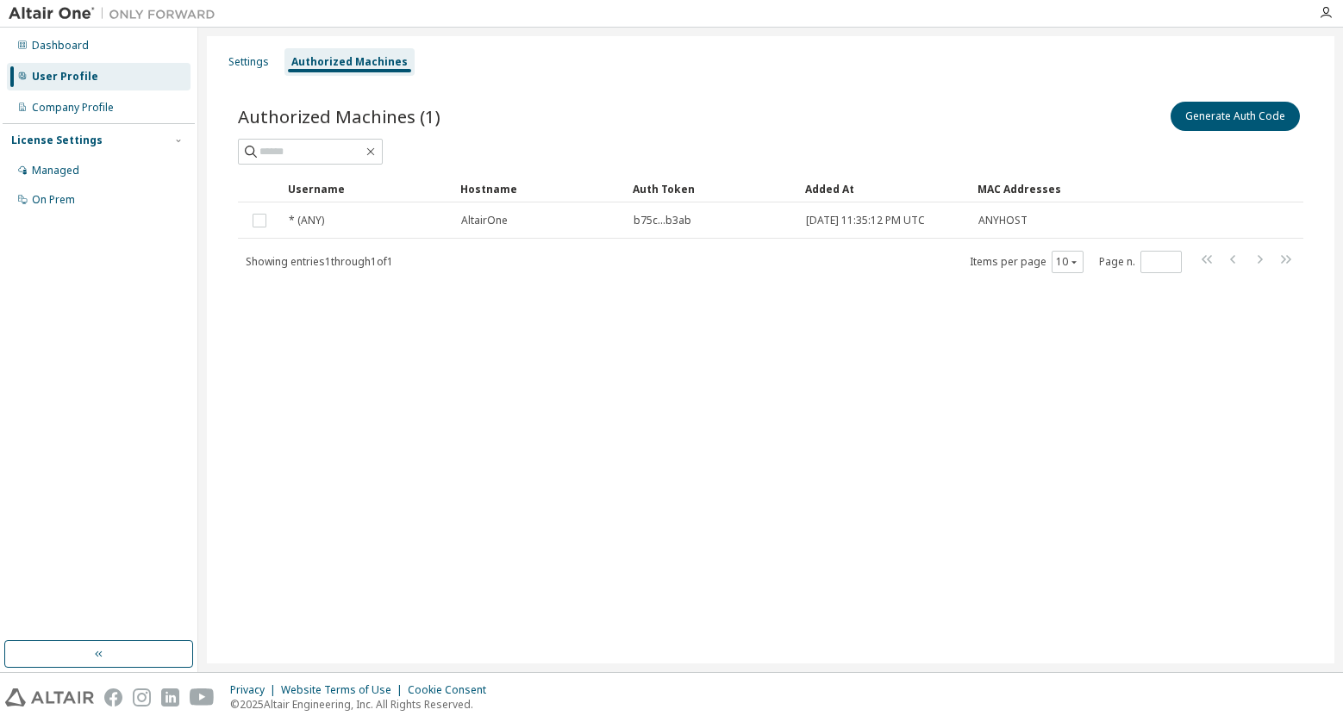
click at [711, 116] on div "Authorized Machines (1) Generate Auth Code" at bounding box center [770, 116] width 1065 height 36
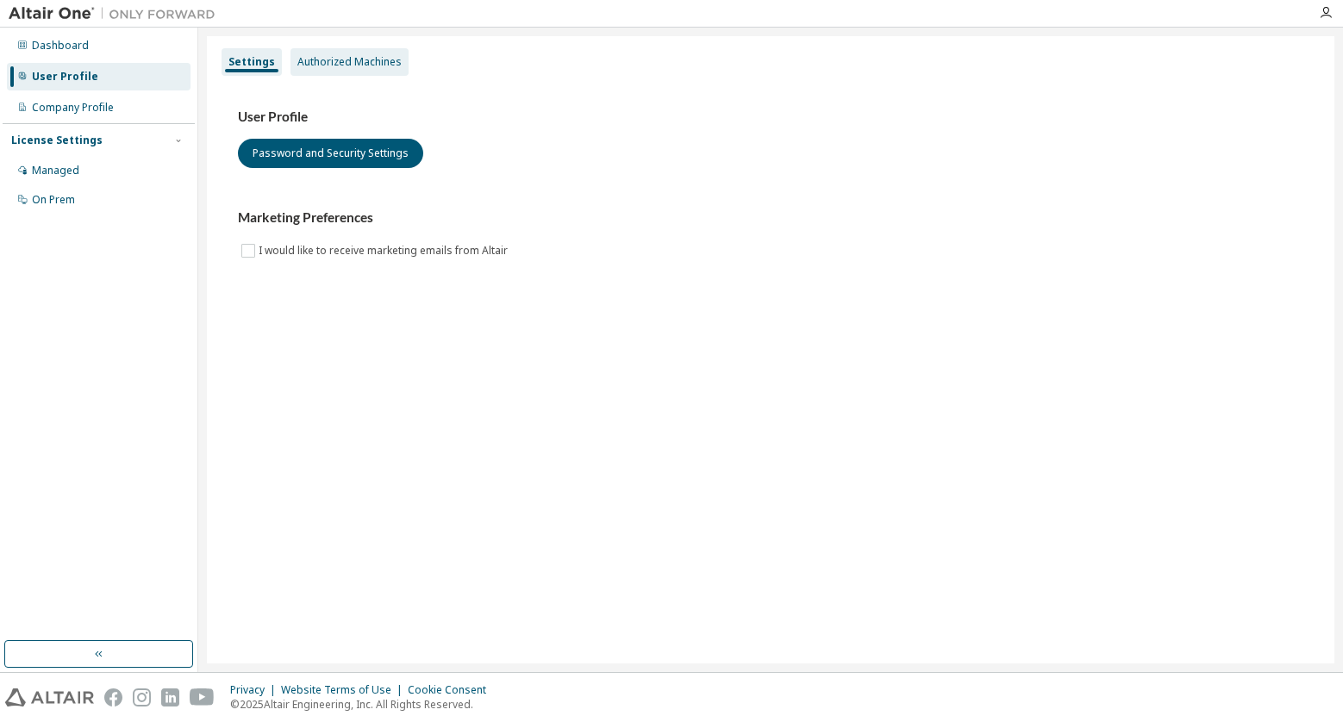
click at [365, 73] on div "Authorized Machines" at bounding box center [349, 62] width 118 height 28
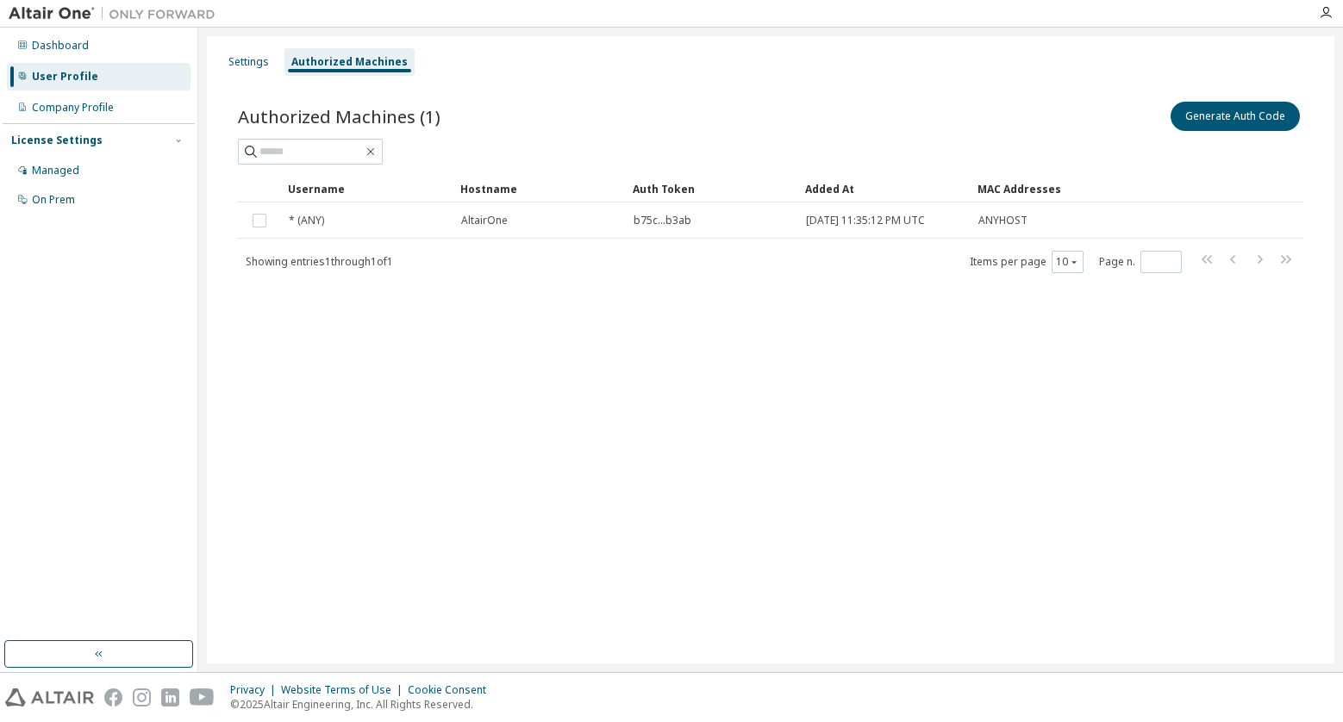
click at [804, 139] on div at bounding box center [770, 152] width 1065 height 26
click at [634, 398] on div "Settings Authorized Machines Authorized Machines (1) Generate Auth Code Clear L…" at bounding box center [770, 349] width 1127 height 627
click at [608, 403] on div "Settings Authorized Machines Authorized Machines (1) Generate Auth Code Clear L…" at bounding box center [770, 349] width 1127 height 627
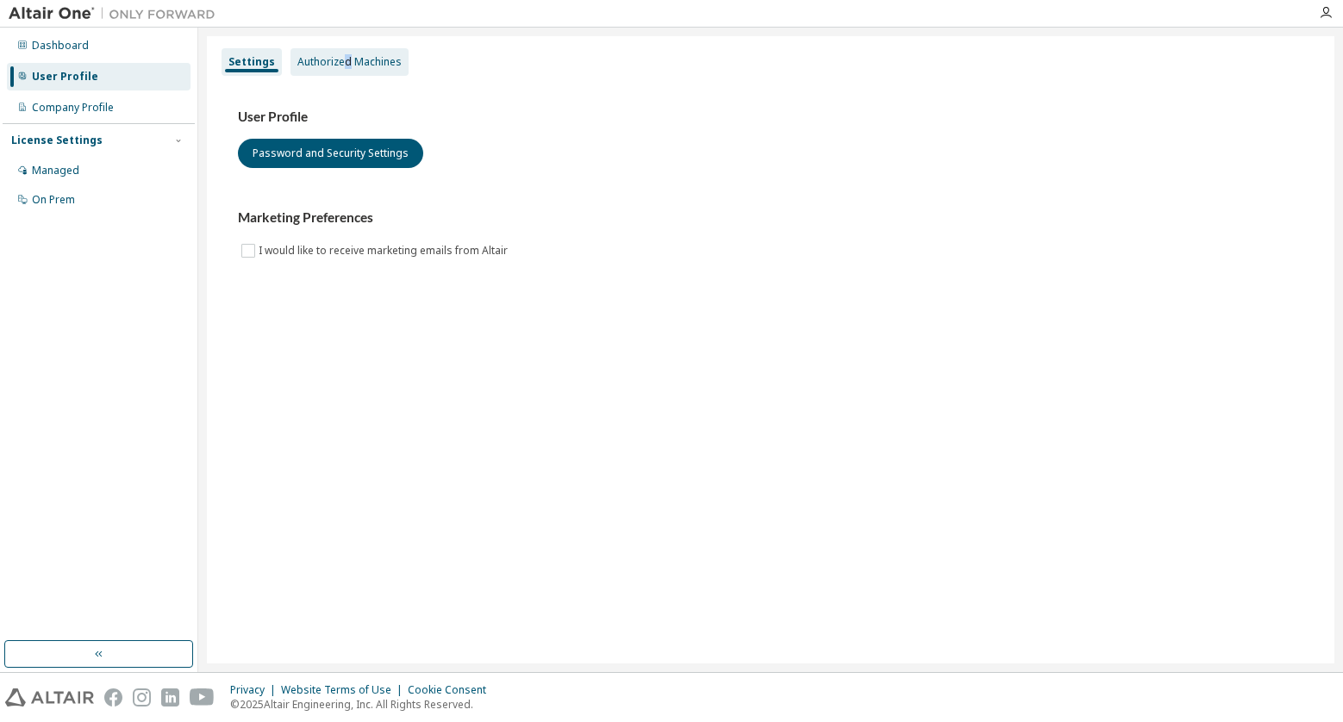
click at [343, 75] on div "Authorized Machines" at bounding box center [349, 62] width 118 height 28
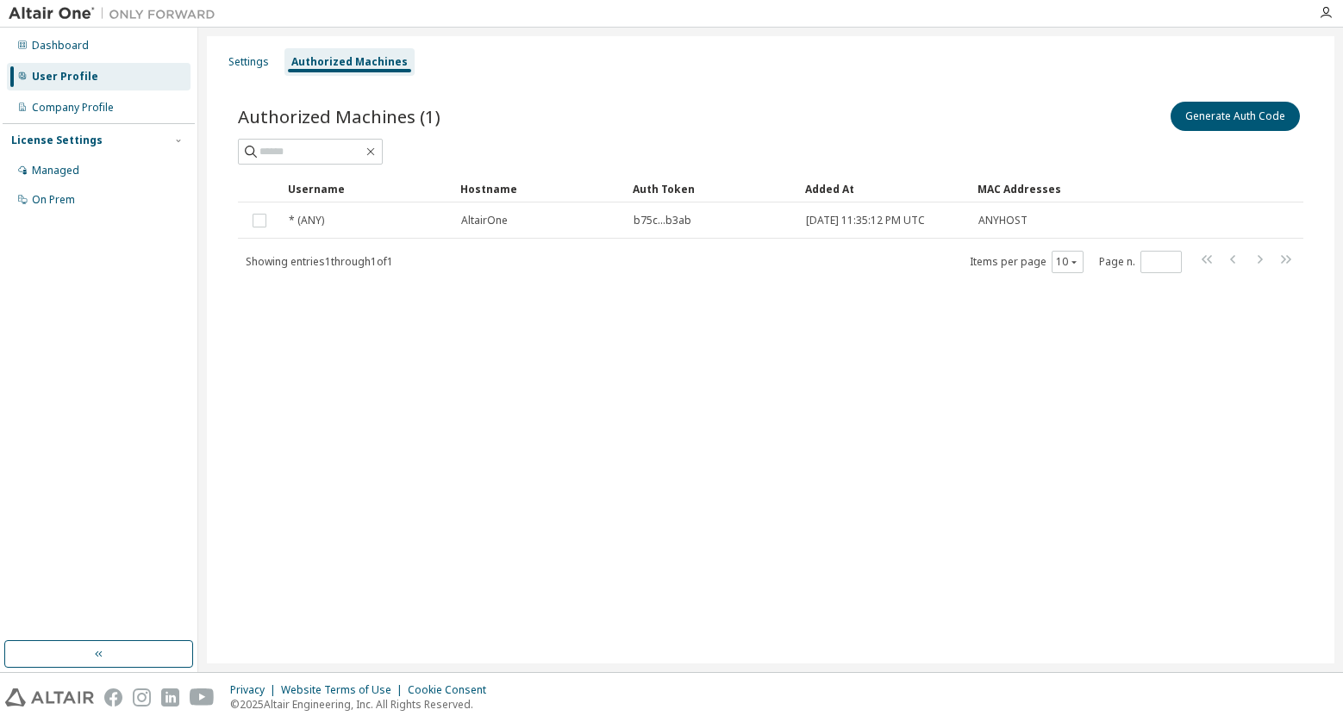
click at [978, 378] on div "Settings Authorized Machines Authorized Machines (1) Generate Auth Code Clear L…" at bounding box center [770, 349] width 1127 height 627
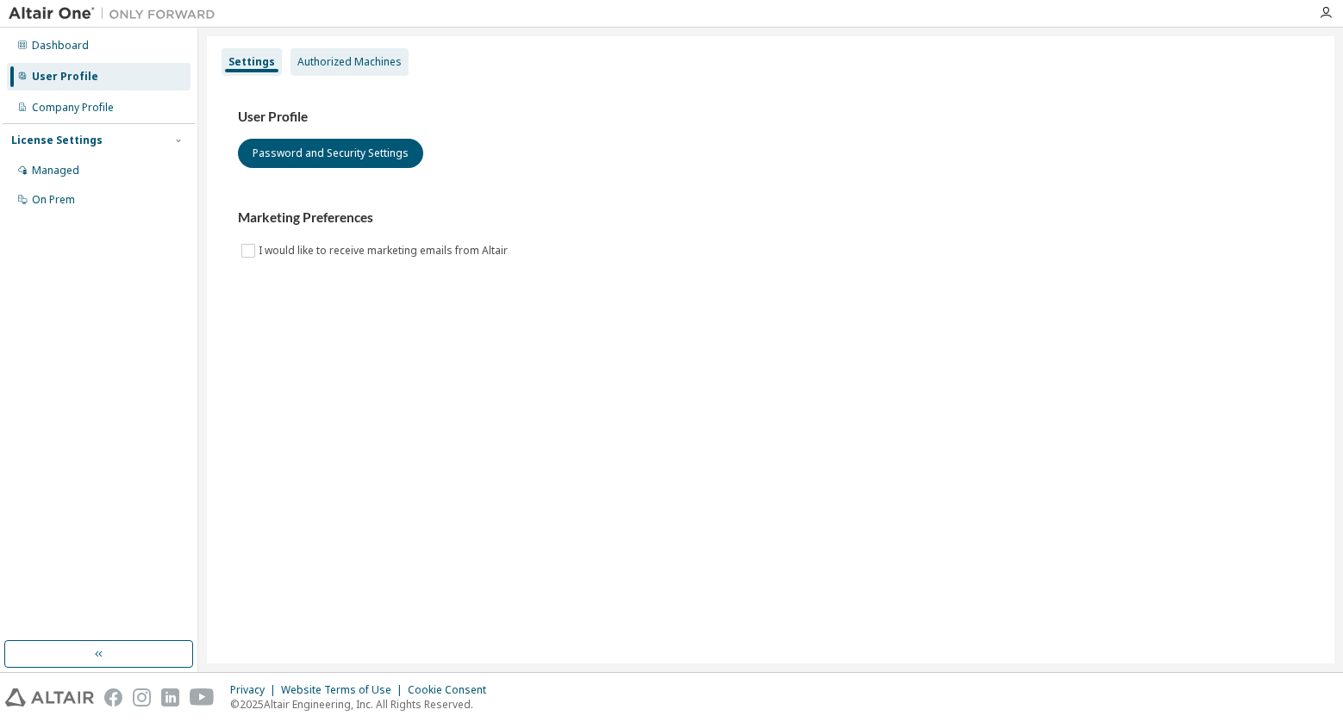
click at [371, 51] on div "Authorized Machines" at bounding box center [349, 62] width 118 height 28
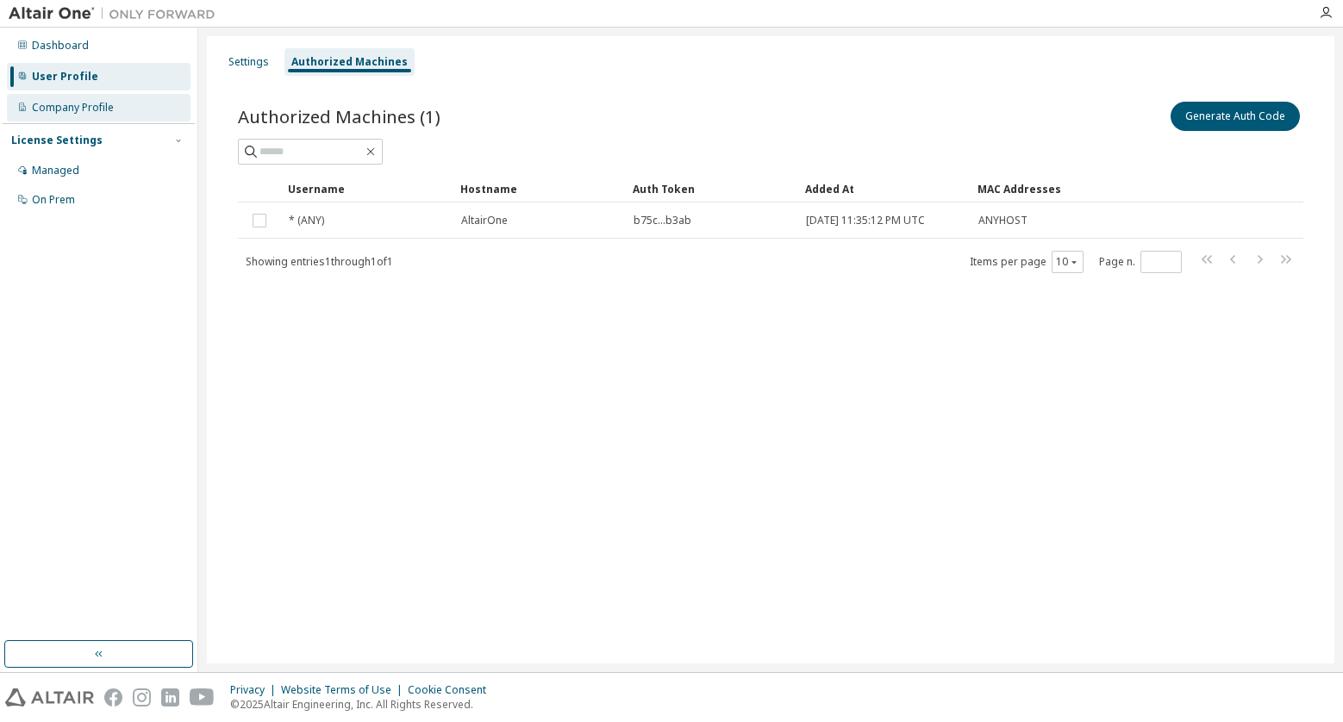
click at [119, 109] on div "Company Profile" at bounding box center [99, 108] width 184 height 28
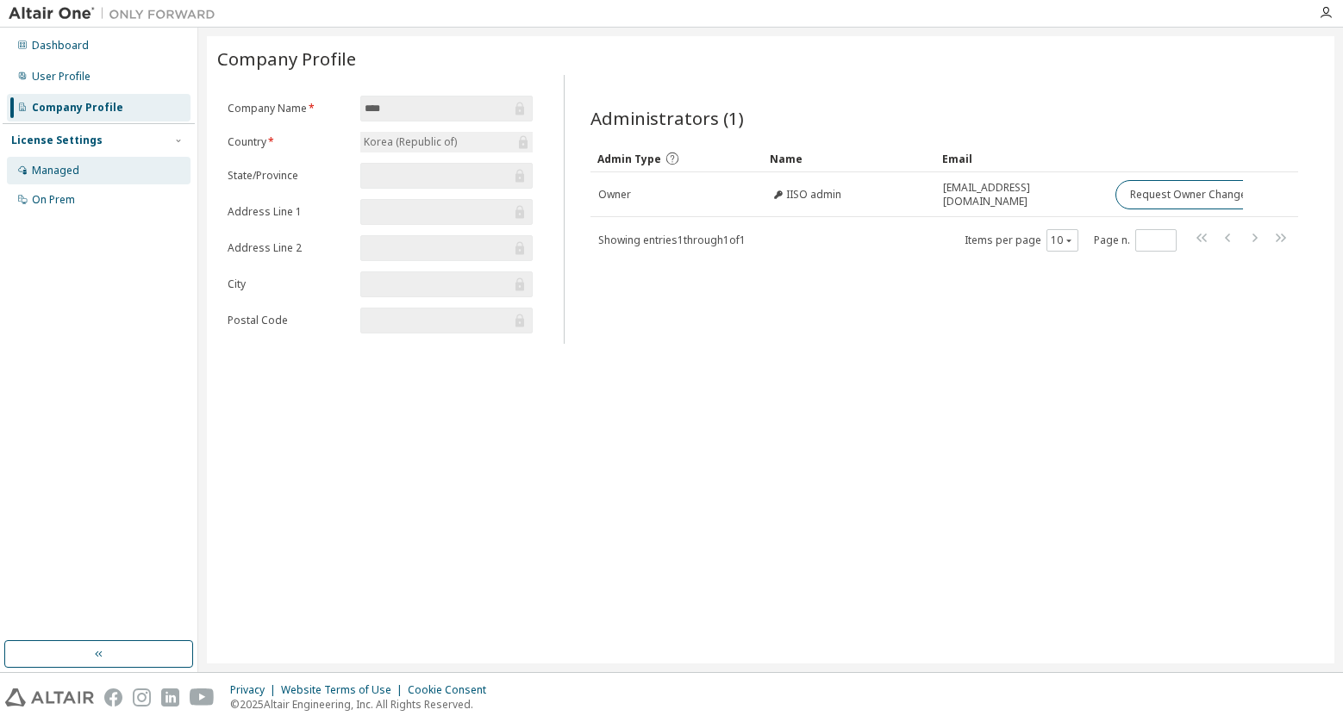
click at [77, 165] on div "Managed" at bounding box center [55, 171] width 47 height 14
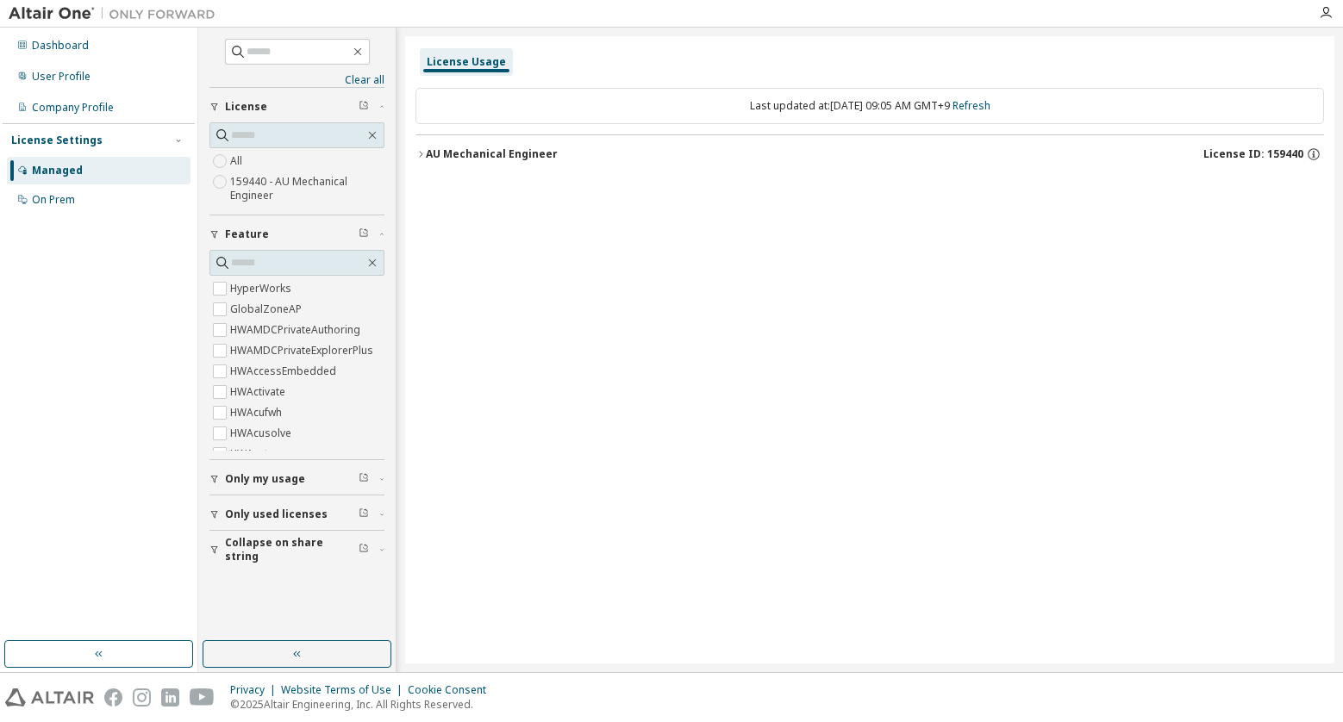
click at [429, 155] on div "AU Mechanical Engineer" at bounding box center [492, 154] width 132 height 14
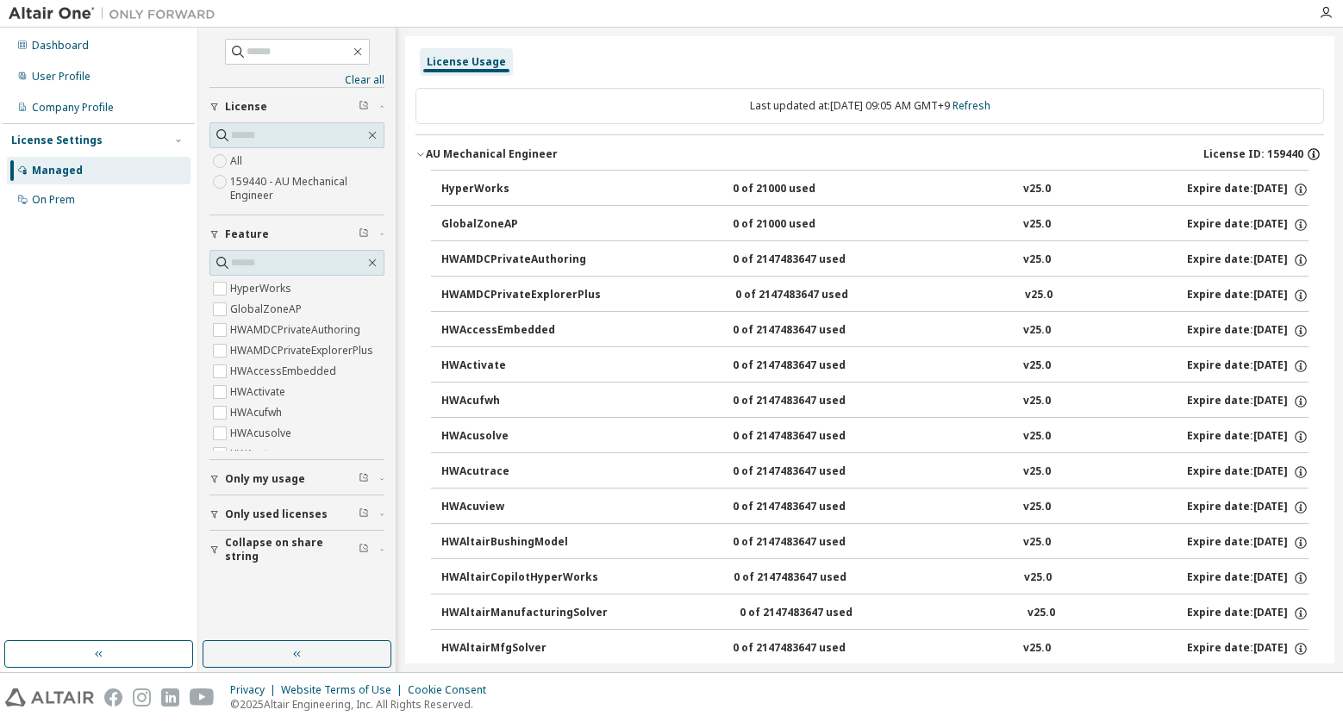
click at [1308, 154] on icon "button" at bounding box center [1314, 155] width 16 height 16
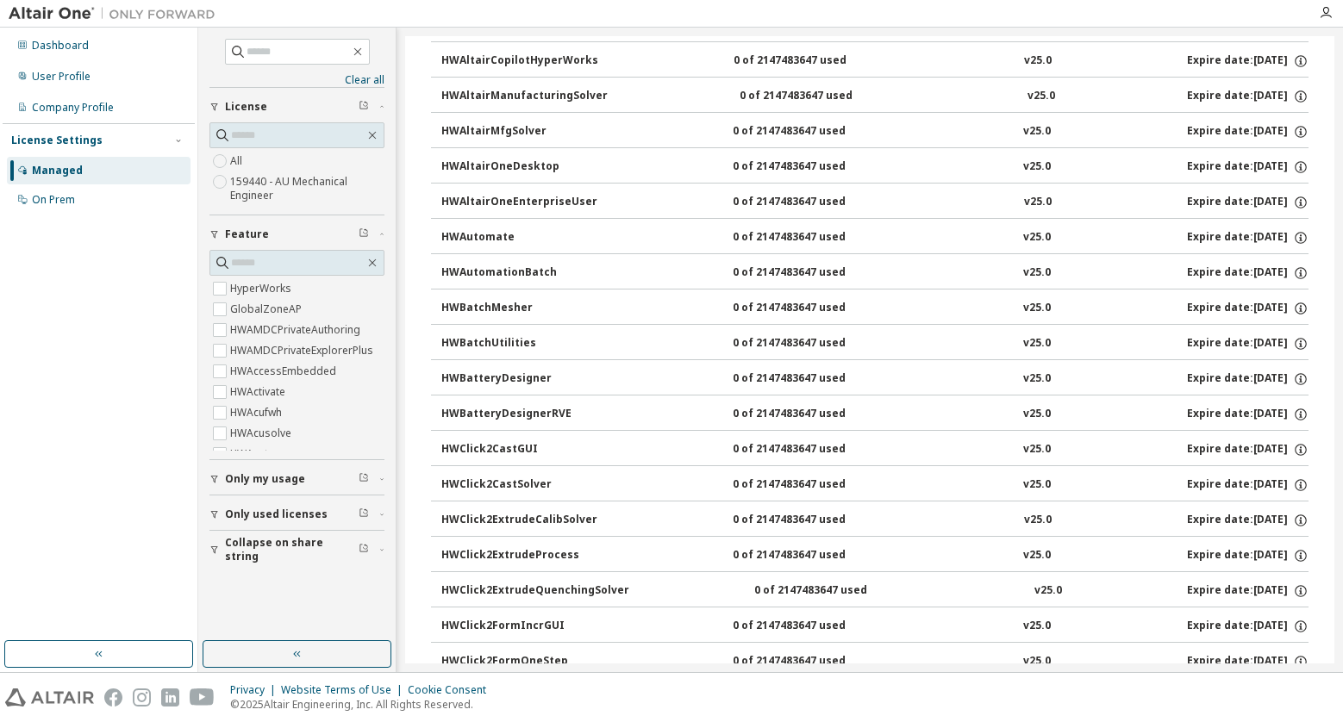
scroll to position [862, 0]
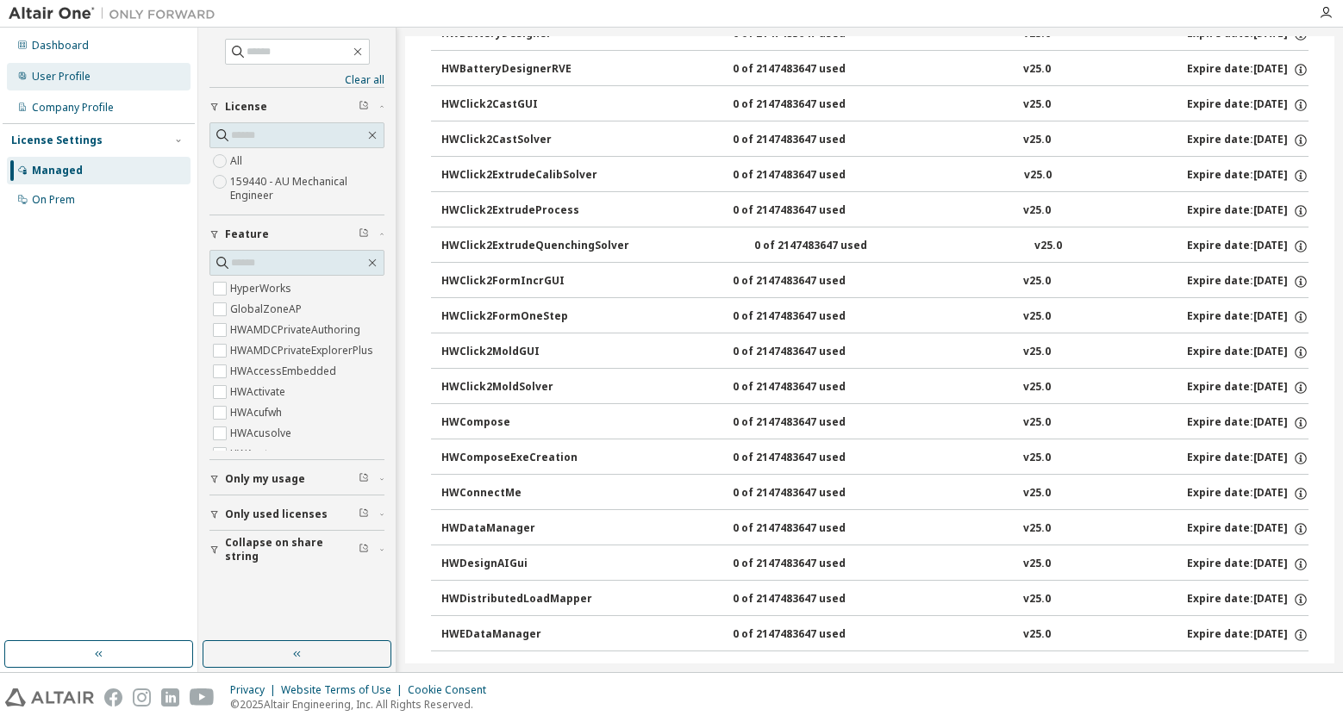
click at [102, 68] on div "User Profile" at bounding box center [99, 77] width 184 height 28
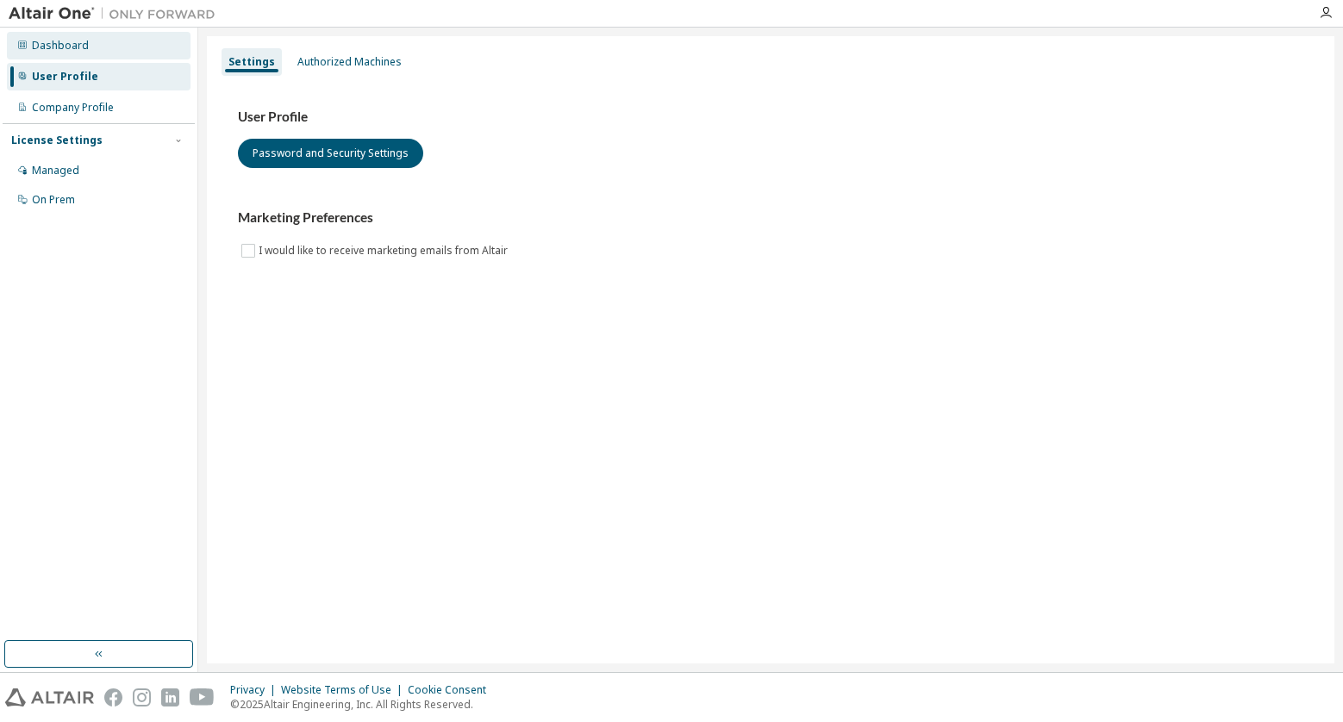
click at [97, 53] on div "Dashboard" at bounding box center [99, 46] width 184 height 28
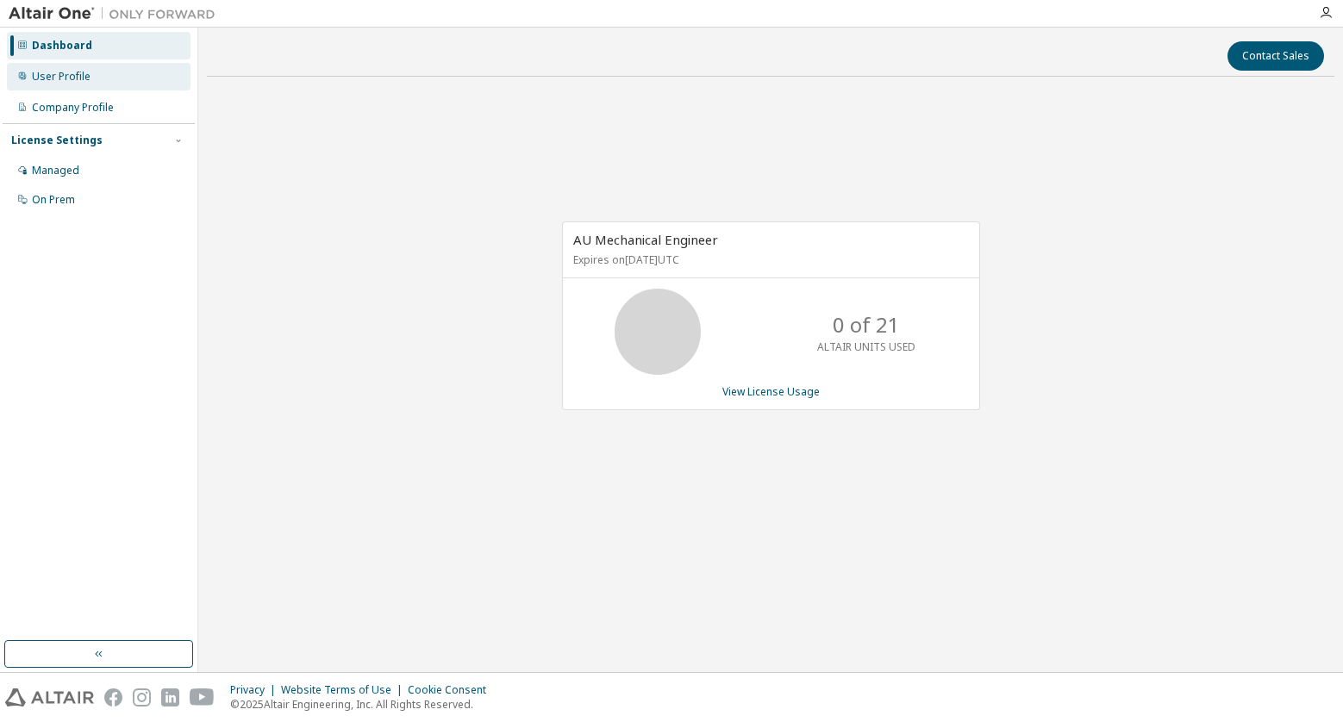
click at [81, 80] on div "User Profile" at bounding box center [61, 77] width 59 height 14
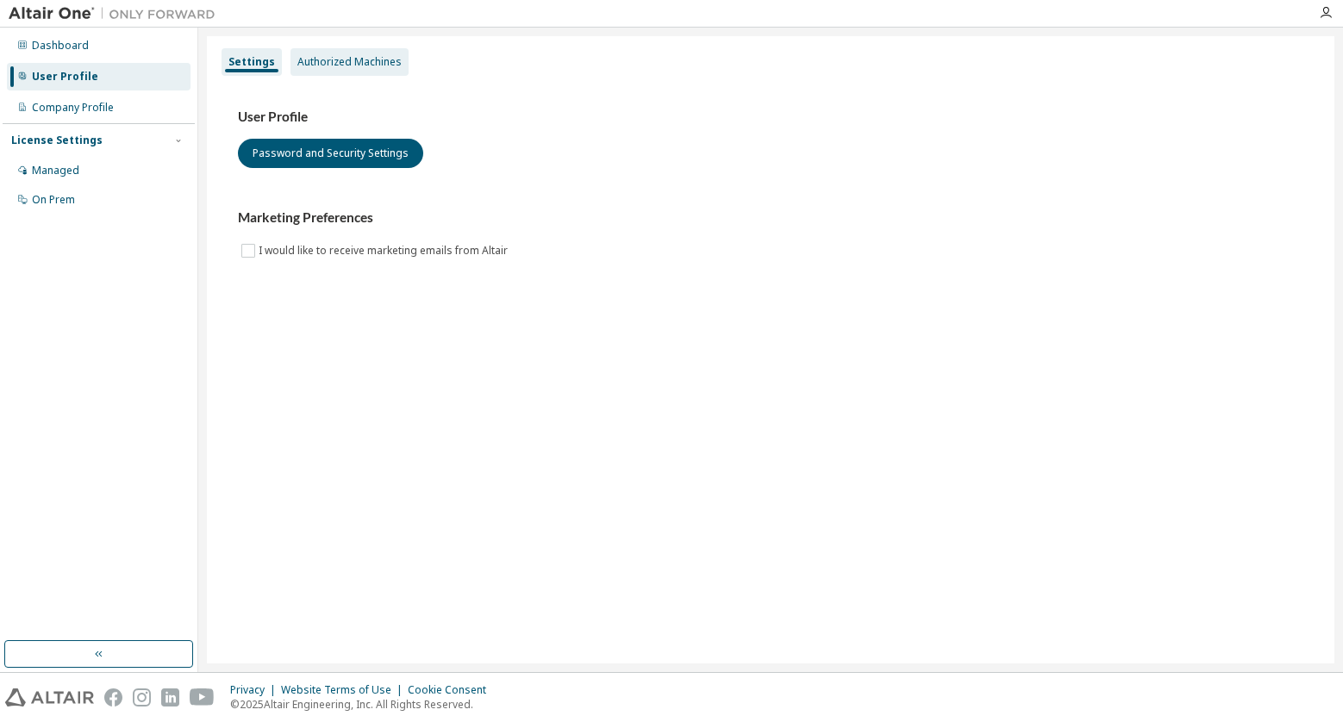
click at [322, 69] on div "Authorized Machines" at bounding box center [349, 62] width 118 height 28
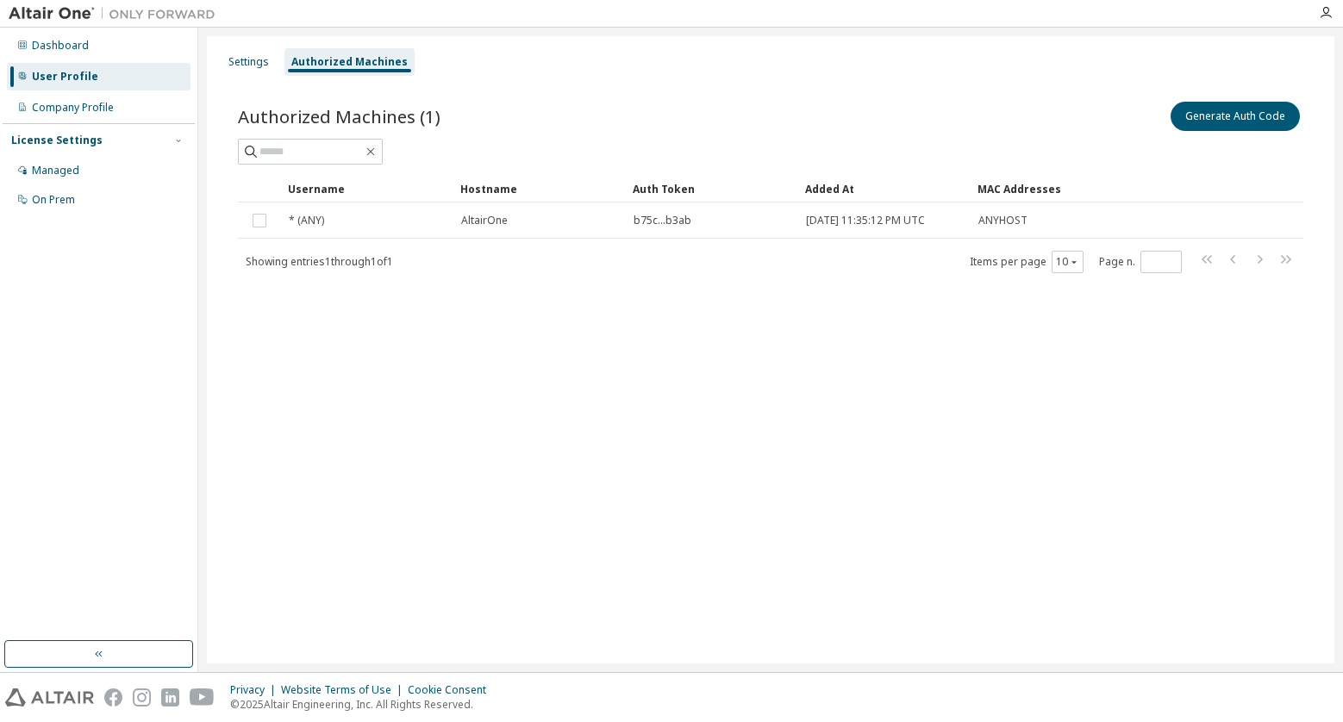
click at [765, 453] on div "Settings Authorized Machines Authorized Machines (1) Generate Auth Code Clear L…" at bounding box center [770, 349] width 1127 height 627
drag, startPoint x: 656, startPoint y: 551, endPoint x: 585, endPoint y: 537, distance: 72.0
drag, startPoint x: 585, startPoint y: 537, endPoint x: 356, endPoint y: 502, distance: 231.8
click at [356, 502] on div "Settings Authorized Machines Authorized Machines (1) Generate Auth Code Clear L…" at bounding box center [770, 349] width 1127 height 627
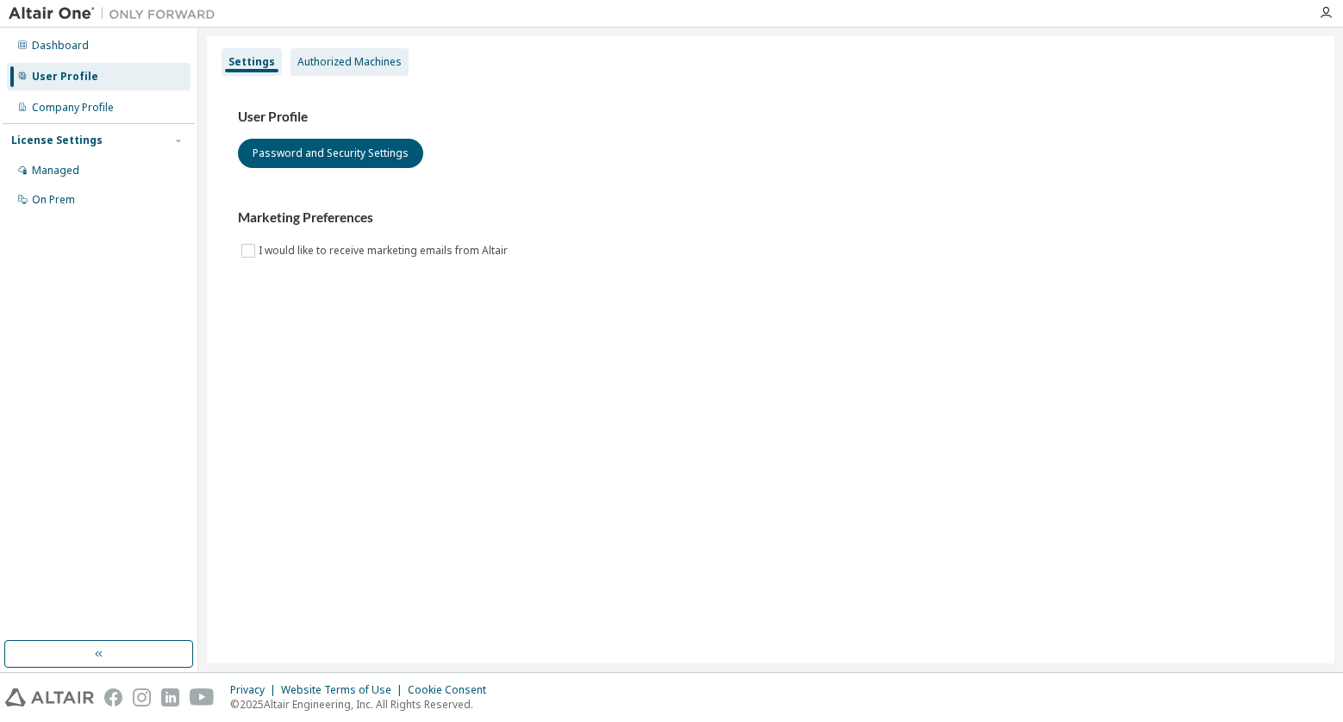
click at [359, 75] on div "Authorized Machines" at bounding box center [349, 62] width 118 height 28
